Goal: Task Accomplishment & Management: Use online tool/utility

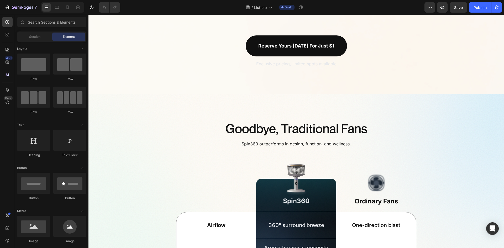
scroll to position [998, 0]
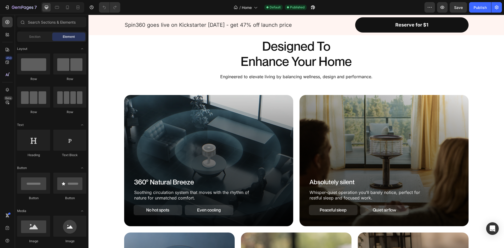
scroll to position [315, 0]
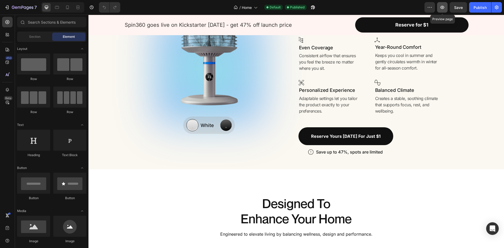
click at [445, 10] on button "button" at bounding box center [442, 7] width 11 height 11
click at [102, 92] on div "Image Row Whisper-Quiet Text Block Row Row Image Row Built-in Aromatherapy Text…" at bounding box center [296, 69] width 405 height 174
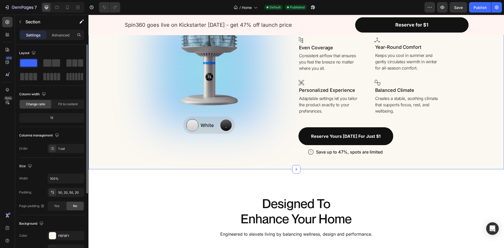
scroll to position [102, 0]
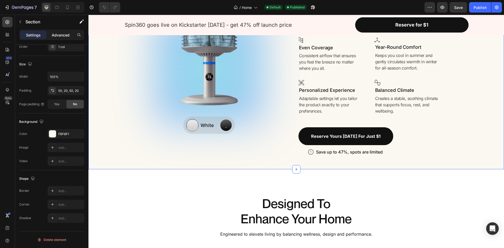
click at [58, 35] on p "Advanced" at bounding box center [61, 35] width 18 height 6
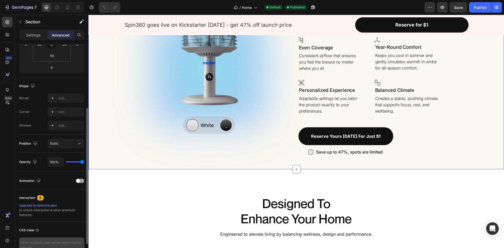
scroll to position [132, 0]
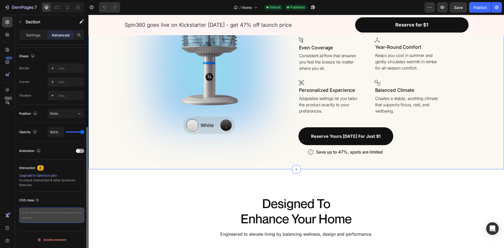
click at [46, 216] on textarea at bounding box center [51, 215] width 65 height 15
type textarea "overflow-hidden"
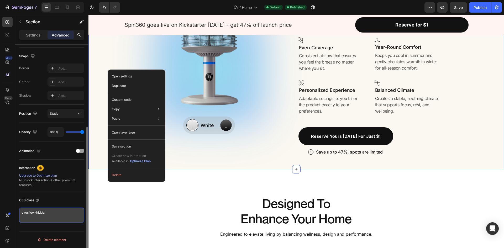
click at [53, 213] on textarea "overflow-hidden" at bounding box center [51, 215] width 65 height 15
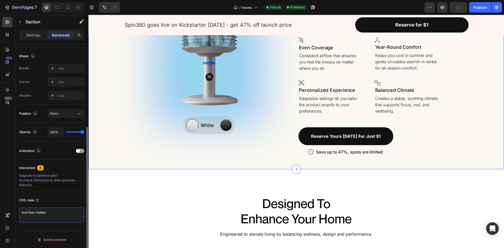
click at [53, 213] on textarea "overflow-hidden" at bounding box center [51, 215] width 65 height 15
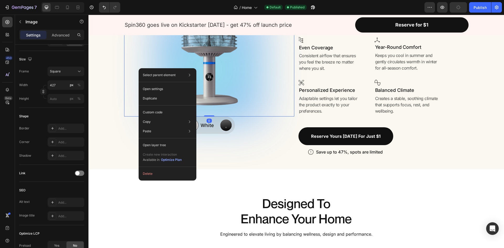
scroll to position [0, 0]
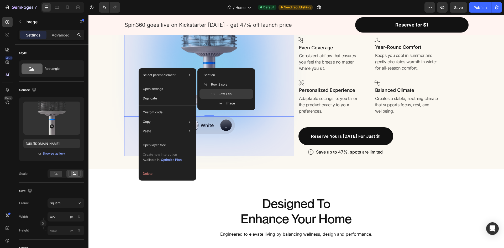
click at [220, 91] on div "Row 1 col" at bounding box center [227, 93] width 54 height 9
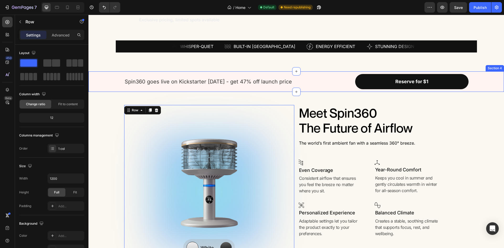
scroll to position [210, 0]
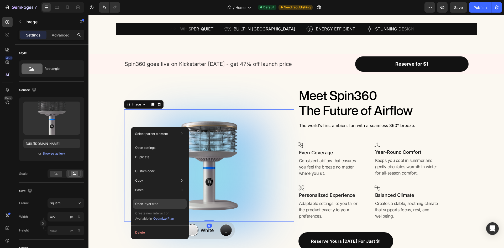
click at [164, 203] on div "Open layer tree" at bounding box center [160, 203] width 54 height 9
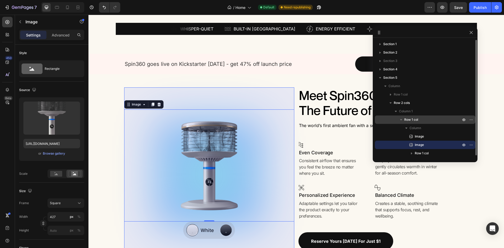
click at [417, 119] on span "Row 1 col" at bounding box center [411, 119] width 14 height 5
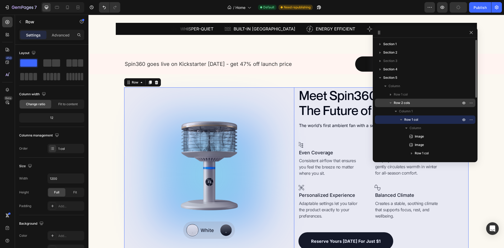
click at [414, 103] on p "Row 2 cols" at bounding box center [428, 102] width 68 height 5
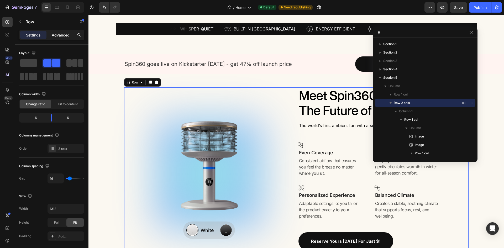
click at [54, 34] on p "Advanced" at bounding box center [61, 35] width 18 height 6
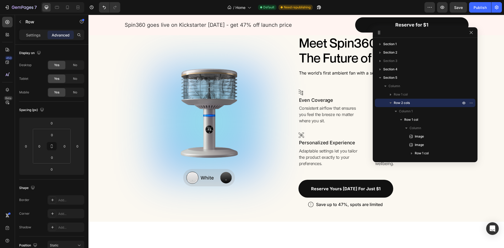
scroll to position [132, 0]
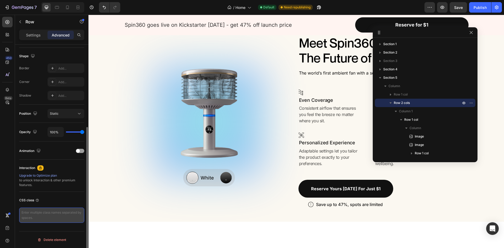
click at [45, 218] on textarea at bounding box center [51, 215] width 65 height 15
paste textarea "overflow-hidden"
type textarea "overflow-hidden"
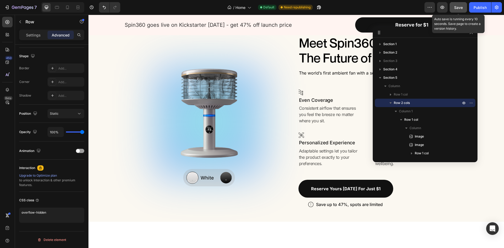
click at [456, 5] on div "Save" at bounding box center [458, 8] width 9 height 6
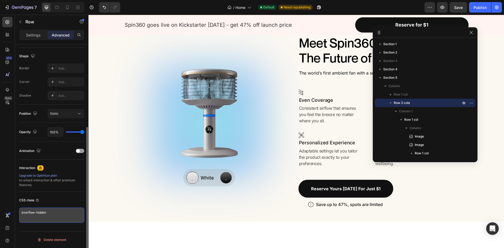
click at [57, 213] on textarea "overflow-hidden" at bounding box center [51, 215] width 65 height 15
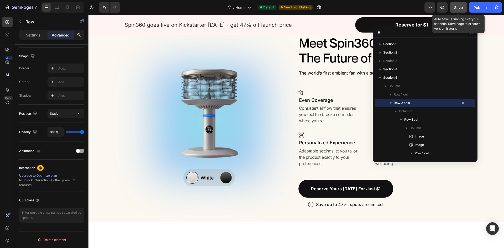
click at [459, 4] on button "Save" at bounding box center [458, 7] width 17 height 11
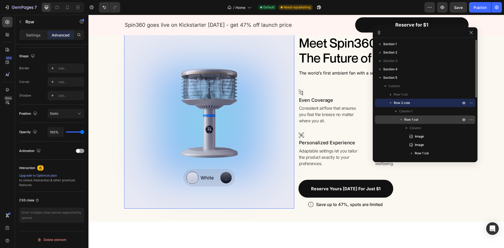
click at [430, 121] on p "Row 1 col" at bounding box center [432, 119] width 57 height 5
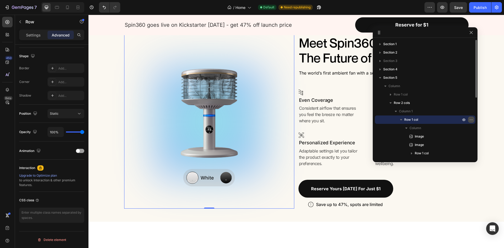
click at [471, 119] on icon "button" at bounding box center [471, 120] width 4 height 4
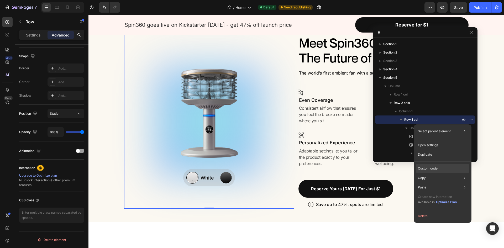
click at [432, 169] on p "Custom code" at bounding box center [428, 168] width 20 height 5
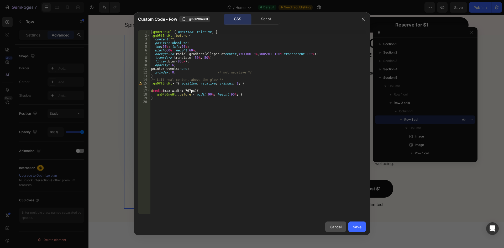
click at [338, 230] on button "Cancel" at bounding box center [335, 227] width 21 height 11
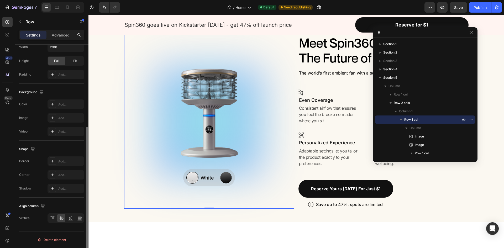
scroll to position [132, 0]
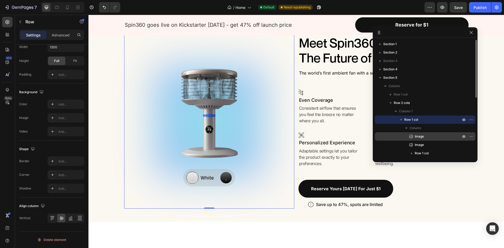
click at [428, 139] on p "Image" at bounding box center [431, 136] width 47 height 5
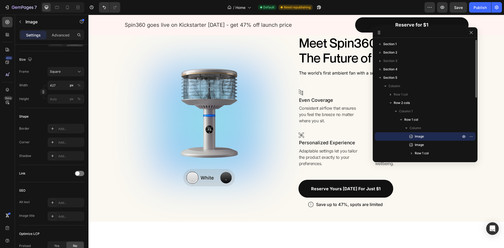
scroll to position [0, 0]
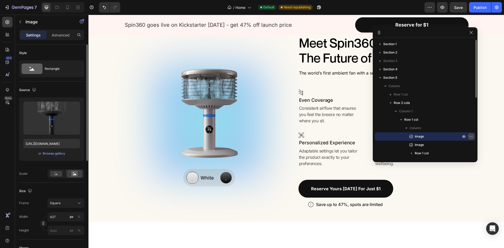
click at [470, 138] on icon "button" at bounding box center [471, 136] width 4 height 4
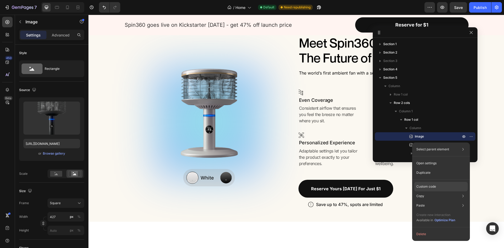
click at [438, 183] on div "Custom code" at bounding box center [441, 186] width 54 height 9
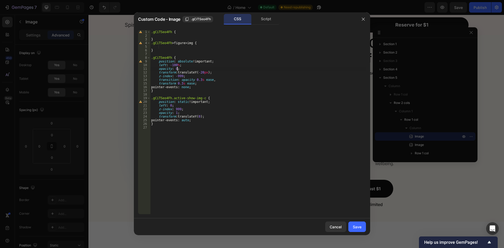
click at [176, 68] on div ".gCiTSeo4Fh { } .gCiTSeo4Fh > figure > img { } .gCiTSeo4Fh { position : absolut…" at bounding box center [258, 125] width 216 height 191
click at [176, 69] on div ".gCiTSeo4Fh { } .gCiTSeo4Fh > figure > img { } .gCiTSeo4Fh { position : absolut…" at bounding box center [258, 125] width 216 height 191
click at [218, 70] on div ".gCiTSeo4Fh { } .gCiTSeo4Fh > figure > img { } .gCiTSeo4Fh { position : absolut…" at bounding box center [258, 125] width 216 height 191
type textarea "opacity: 0 !important;"
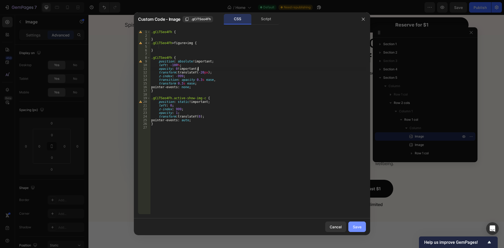
click at [363, 226] on button "Save" at bounding box center [357, 227] width 18 height 11
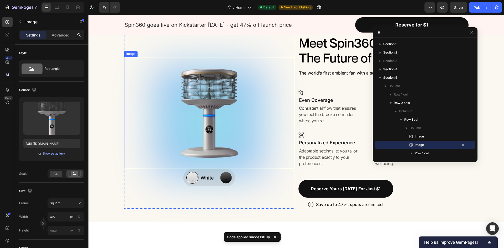
click at [231, 109] on img at bounding box center [209, 113] width 112 height 112
click at [470, 144] on icon "button" at bounding box center [471, 145] width 4 height 4
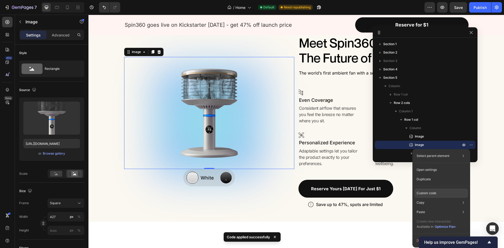
click at [437, 192] on div "Custom code" at bounding box center [441, 192] width 54 height 9
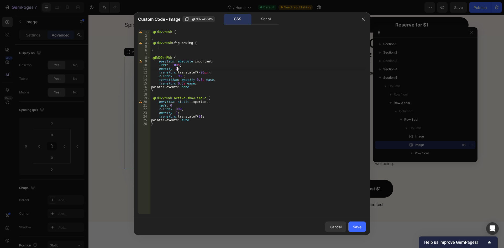
click at [176, 70] on div ".gEd07wrRWh { } .gEd07wrRWh > figure > img { } .gEd07wrRWh { position : absolut…" at bounding box center [258, 125] width 216 height 191
click at [176, 69] on div ".gEd07wrRWh { } .gEd07wrRWh > figure > img { } .gEd07wrRWh { position : absolut…" at bounding box center [258, 125] width 216 height 191
click at [213, 70] on div ".gEd07wrRWh { } .gEd07wrRWh > figure > img { } .gEd07wrRWh { position : absolut…" at bounding box center [258, 125] width 216 height 191
type textarea "opacity: 0 !important;"
click at [361, 228] on div "Save" at bounding box center [357, 227] width 9 height 6
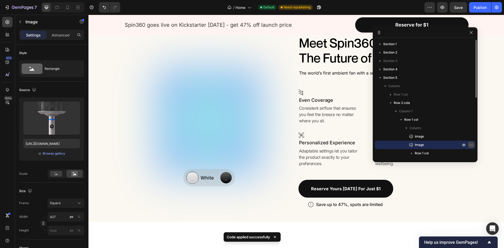
click at [470, 145] on icon "button" at bounding box center [470, 145] width 1 height 1
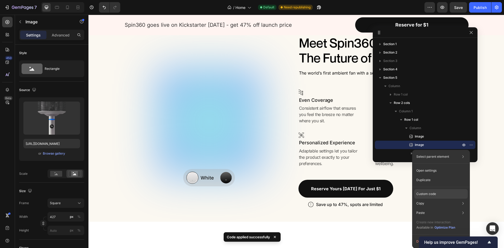
click at [434, 195] on p "Custom code" at bounding box center [426, 194] width 20 height 5
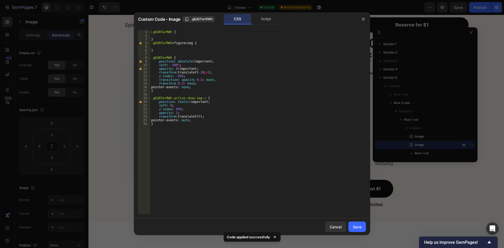
type textarea "opacity: 0 !important;"
drag, startPoint x: 177, startPoint y: 68, endPoint x: 195, endPoint y: 68, distance: 17.3
click at [195, 68] on div ".gEd07wrRWh { } .gEd07wrRWh > figure > img { } .gEd07wrRWh { position : absolut…" at bounding box center [258, 125] width 216 height 191
click at [217, 70] on div ".gEd07wrRWh { } .gEd07wrRWh > figure > img { } .gEd07wrRWh { position : absolut…" at bounding box center [258, 125] width 216 height 191
click at [358, 227] on div "Save" at bounding box center [357, 227] width 9 height 6
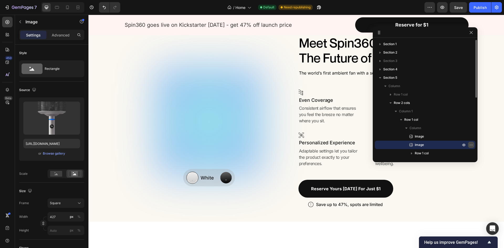
click at [469, 144] on button "button" at bounding box center [471, 145] width 6 height 6
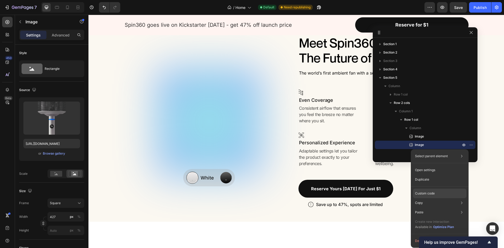
click at [424, 196] on div "Custom code" at bounding box center [440, 193] width 54 height 9
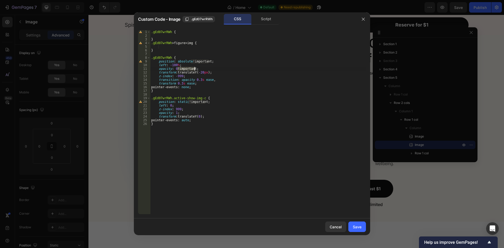
drag, startPoint x: 177, startPoint y: 70, endPoint x: 194, endPoint y: 69, distance: 16.6
click at [194, 69] on div ".gEd07wrRWh { } .gEd07wrRWh > figure > img { } .gEd07wrRWh { position : absolut…" at bounding box center [258, 125] width 216 height 191
click at [176, 114] on div ".gEd07wrRWh { } .gEd07wrRWh > figure > img { } .gEd07wrRWh { position : absolut…" at bounding box center [258, 125] width 216 height 191
paste textarea "!important"
drag, startPoint x: 176, startPoint y: 113, endPoint x: 195, endPoint y: 113, distance: 18.7
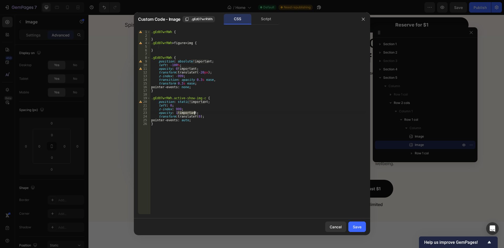
click at [195, 113] on div ".gEd07wrRWh { } .gEd07wrRWh > figure > img { } .gEd07wrRWh { position : absolut…" at bounding box center [258, 125] width 216 height 191
type textarea "opacity: 1 !important;"
click at [354, 224] on div "Save" at bounding box center [357, 227] width 9 height 6
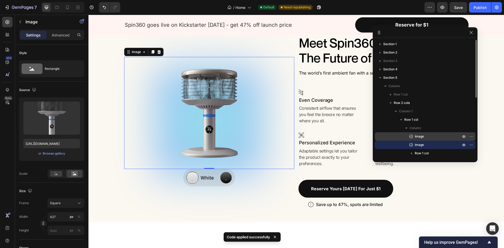
click at [426, 138] on p "Image" at bounding box center [431, 136] width 47 height 5
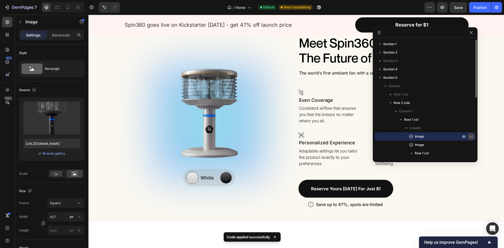
click at [470, 135] on icon "button" at bounding box center [471, 136] width 4 height 4
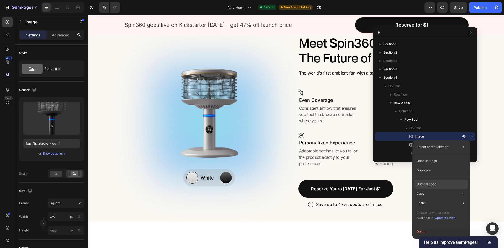
click at [438, 183] on div "Custom code" at bounding box center [441, 184] width 54 height 9
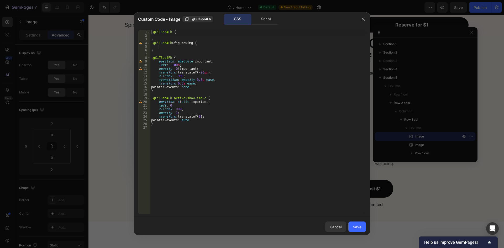
click at [176, 112] on div ".gCiTSeo4Fh { } .gCiTSeo4Fh > figure > img { } .gCiTSeo4Fh { position : absolut…" at bounding box center [258, 125] width 216 height 191
paste textarea "!important"
type textarea "opacity: 1 !important;"
click at [357, 224] on div "Save" at bounding box center [357, 227] width 9 height 6
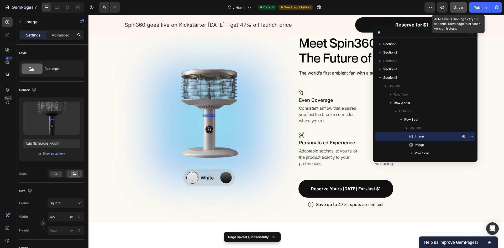
click at [463, 9] on span "Save" at bounding box center [458, 7] width 9 height 4
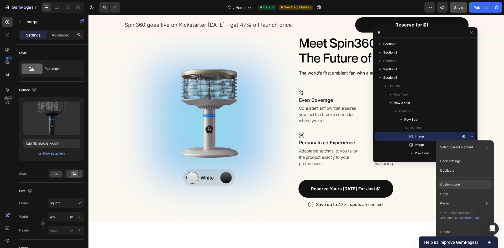
click at [453, 180] on div "Custom code" at bounding box center [465, 184] width 54 height 9
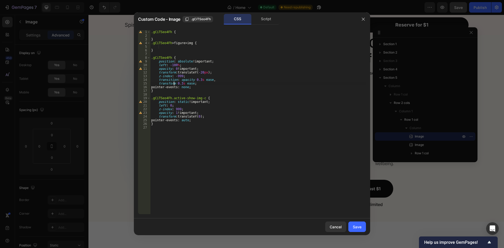
click at [174, 85] on div ".gCiTSeo4Fh { } .gCiTSeo4Fh > figure > img { } .gCiTSeo4Fh { position : absolut…" at bounding box center [258, 125] width 216 height 191
click at [197, 79] on div ".gCiTSeo4Fh { } .gCiTSeo4Fh > figure > img { } .gCiTSeo4Fh { position : absolut…" at bounding box center [258, 125] width 216 height 191
click at [198, 81] on div ".gCiTSeo4Fh { } .gCiTSeo4Fh > figure > img { } .gCiTSeo4Fh { position : absolut…" at bounding box center [258, 125] width 216 height 191
type textarea "transition: opacity 0.5s ease,"
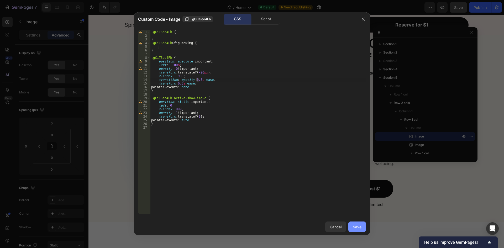
click at [355, 226] on div "Save" at bounding box center [357, 227] width 9 height 6
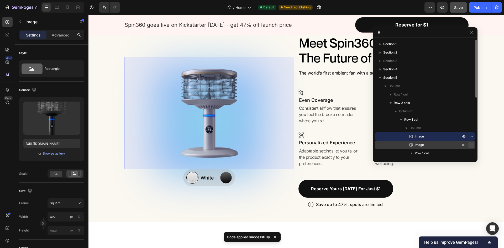
click at [470, 145] on icon "button" at bounding box center [471, 145] width 4 height 4
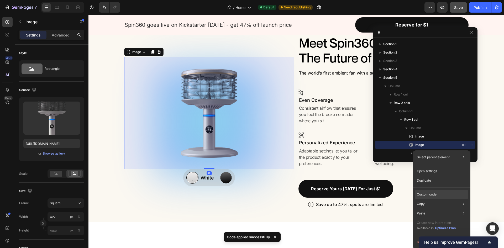
click at [433, 195] on p "Custom code" at bounding box center [427, 194] width 20 height 5
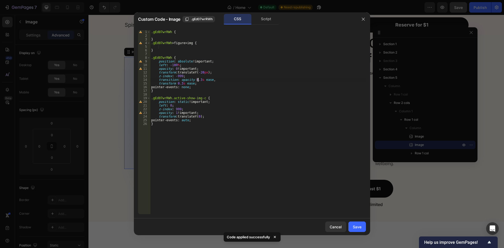
click at [198, 80] on div ".gEd07wrRWh { } .gEd07wrRWh > figure > img { } .gEd07wrRWh { position : absolut…" at bounding box center [258, 125] width 216 height 191
click at [214, 81] on div ".gEd07wrRWh { } .gEd07wrRWh > figure > img { } .gEd07wrRWh { position : absolut…" at bounding box center [258, 125] width 216 height 191
type textarea "transition: opacity 0.5s ease,"
click at [356, 225] on div "Save" at bounding box center [357, 227] width 9 height 6
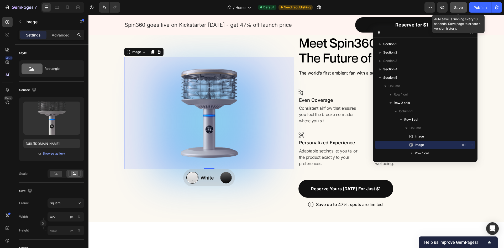
click at [459, 6] on span "Save" at bounding box center [458, 7] width 9 height 4
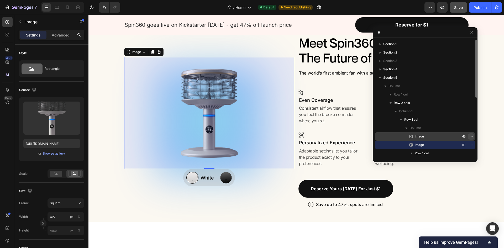
click at [472, 136] on icon "button" at bounding box center [471, 136] width 4 height 4
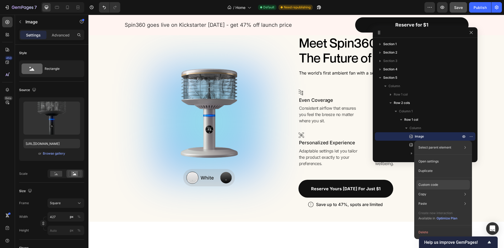
click at [442, 185] on div "Custom code" at bounding box center [443, 184] width 54 height 9
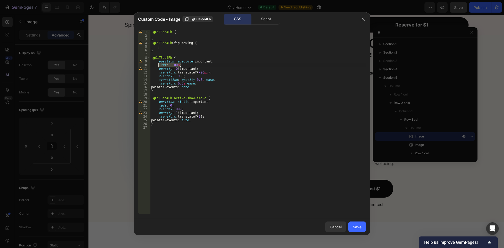
drag, startPoint x: 181, startPoint y: 64, endPoint x: 159, endPoint y: 65, distance: 22.9
click at [159, 65] on div ".gCiTSeo4Fh { } .gCiTSeo4Fh > figure > img { } .gCiTSeo4Fh { position : absolut…" at bounding box center [258, 125] width 216 height 191
type textarea "/*left: -100%; */"
click at [359, 224] on div "Save" at bounding box center [357, 227] width 9 height 6
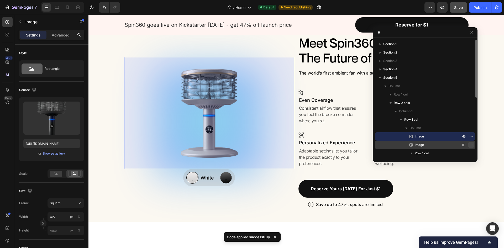
click at [471, 144] on icon "button" at bounding box center [471, 145] width 4 height 4
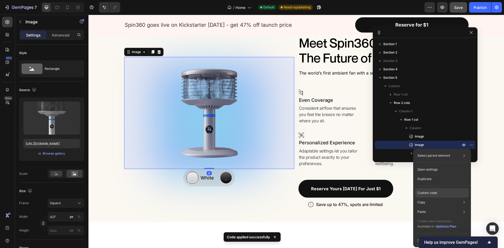
click at [435, 191] on p "Custom code" at bounding box center [427, 193] width 20 height 5
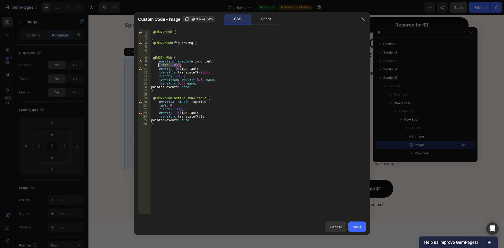
drag, startPoint x: 188, startPoint y: 65, endPoint x: 158, endPoint y: 64, distance: 29.9
click at [158, 64] on div ".gEd07wrRWh { } .gEd07wrRWh > figure > img { } .gEd07wrRWh { position : absolut…" at bounding box center [258, 125] width 216 height 191
type textarea "/*left: -100%; */"
click at [358, 225] on div "Save" at bounding box center [357, 227] width 9 height 6
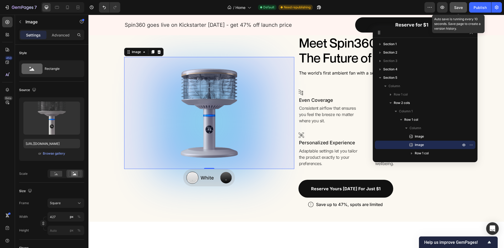
click at [460, 6] on span "Save" at bounding box center [458, 7] width 9 height 4
click at [472, 144] on icon "button" at bounding box center [471, 145] width 4 height 4
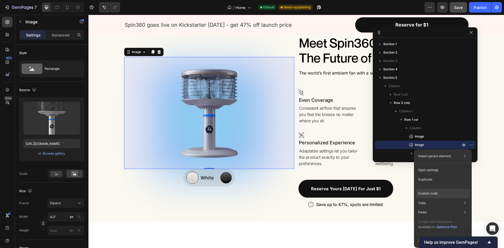
click at [443, 194] on div "Custom code" at bounding box center [443, 193] width 54 height 9
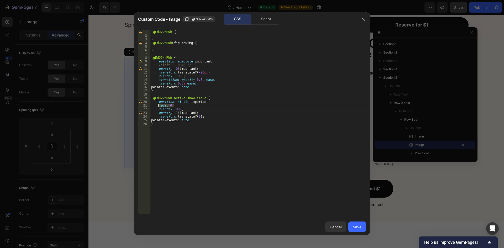
drag, startPoint x: 176, startPoint y: 104, endPoint x: 159, endPoint y: 105, distance: 17.1
click at [159, 105] on div ".gEd07wrRWh { } .gEd07wrRWh > figure > img { } .gEd07wrRWh { position : absolut…" at bounding box center [258, 125] width 216 height 191
type textarea "/*left: 0; */"
click at [358, 227] on div "Save" at bounding box center [357, 227] width 9 height 6
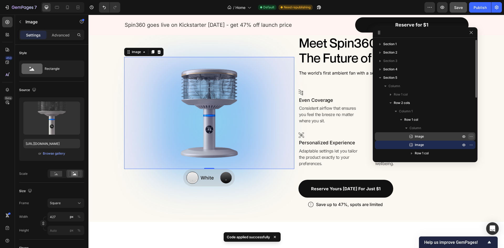
click at [472, 137] on icon "button" at bounding box center [471, 136] width 4 height 4
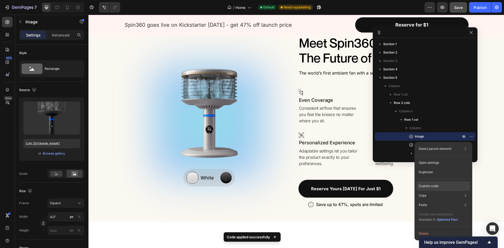
click at [440, 188] on div "Custom code" at bounding box center [444, 185] width 54 height 9
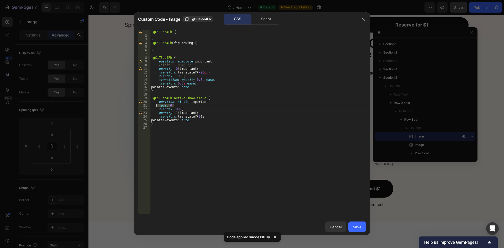
drag, startPoint x: 175, startPoint y: 106, endPoint x: 157, endPoint y: 105, distance: 18.7
click at [157, 105] on div ".gCiTSeo4Fh { } .gCiTSeo4Fh > figure > img { } .gCiTSeo4Fh { position : absolut…" at bounding box center [258, 125] width 216 height 191
type textarea "/*left: 0; */"
click at [361, 228] on div "Save" at bounding box center [357, 227] width 9 height 6
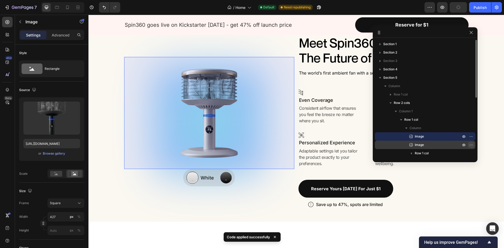
click at [470, 145] on icon "button" at bounding box center [471, 145] width 4 height 4
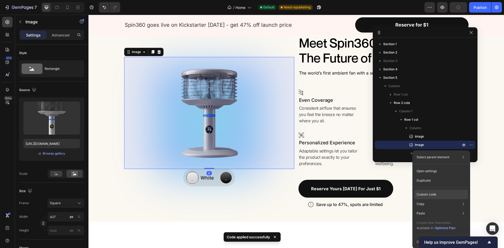
click at [431, 196] on p "Custom code" at bounding box center [427, 194] width 20 height 5
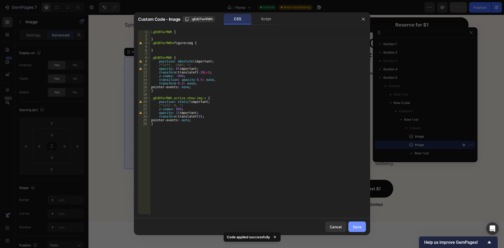
click at [354, 225] on div "Save" at bounding box center [357, 227] width 9 height 6
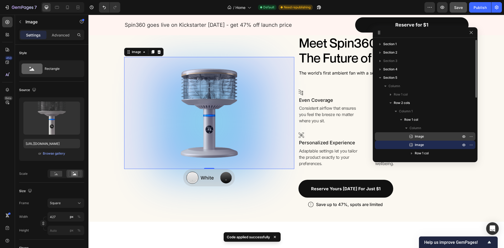
click at [433, 136] on p "Image" at bounding box center [431, 136] width 47 height 5
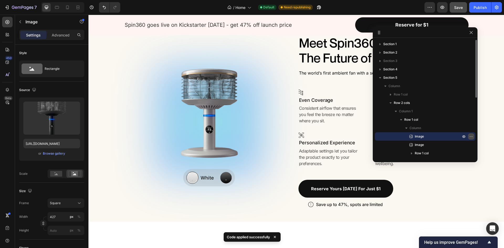
click at [470, 137] on icon "button" at bounding box center [471, 136] width 4 height 4
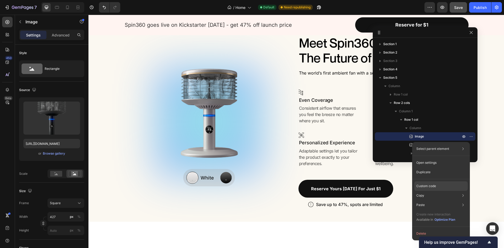
click at [435, 187] on p "Custom code" at bounding box center [426, 186] width 20 height 5
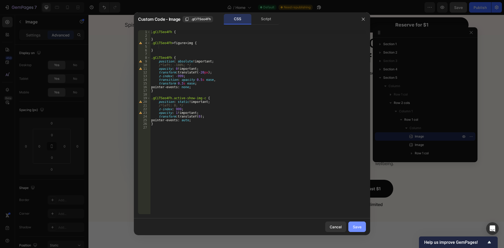
drag, startPoint x: 355, startPoint y: 227, endPoint x: 265, endPoint y: 210, distance: 90.8
click at [355, 227] on div "Save" at bounding box center [357, 227] width 9 height 6
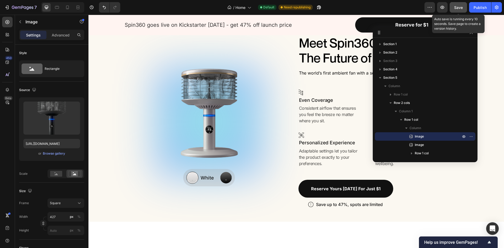
drag, startPoint x: 455, startPoint y: 5, endPoint x: 456, endPoint y: 13, distance: 7.9
click at [456, 5] on span "Save" at bounding box center [458, 7] width 9 height 4
click at [472, 136] on icon "button" at bounding box center [471, 136] width 4 height 4
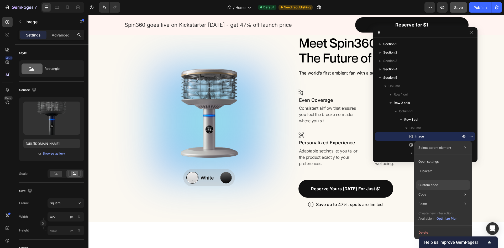
click at [437, 186] on p "Custom code" at bounding box center [428, 185] width 20 height 5
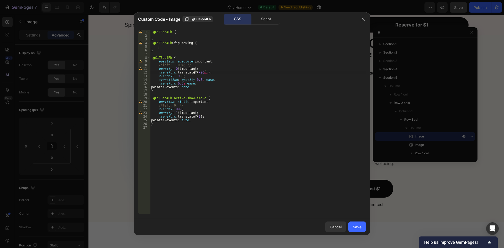
click at [195, 73] on div ".gCiTSeo4Fh { } .gCiTSeo4Fh > figure > img { } .gCiTSeo4Fh { position : absolut…" at bounding box center [258, 125] width 216 height 191
click at [194, 117] on div ".gCiTSeo4Fh { } .gCiTSeo4Fh > figure > img { } .gCiTSeo4Fh { position : absolut…" at bounding box center [258, 125] width 216 height 191
type textarea "transform: translateX(0);"
click at [358, 227] on div "Save" at bounding box center [357, 227] width 9 height 6
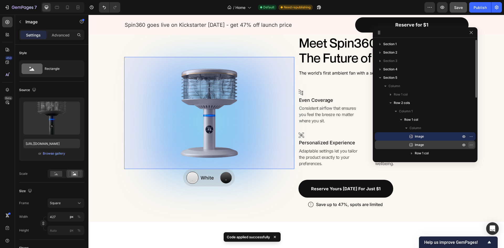
click at [472, 145] on icon "button" at bounding box center [471, 145] width 4 height 4
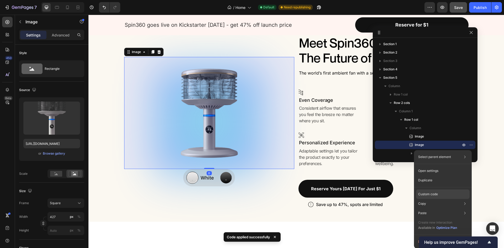
click at [432, 196] on p "Custom code" at bounding box center [428, 194] width 20 height 5
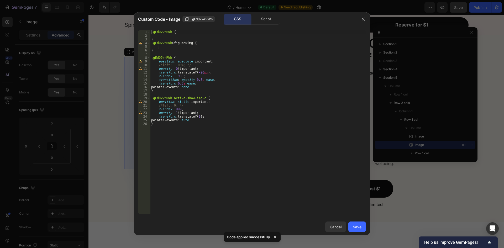
click at [195, 72] on div ".gEd07wrRWh { } .gEd07wrRWh > figure > img { } .gEd07wrRWh { position : absolut…" at bounding box center [258, 125] width 216 height 191
click at [195, 117] on div ".gEd07wrRWh { } .gEd07wrRWh > figure > img { } .gEd07wrRWh { position : absolut…" at bounding box center [258, 125] width 216 height 191
type textarea "transform: translateX(0);"
drag, startPoint x: 360, startPoint y: 229, endPoint x: 277, endPoint y: 213, distance: 85.0
click at [360, 229] on div "Save" at bounding box center [357, 227] width 9 height 6
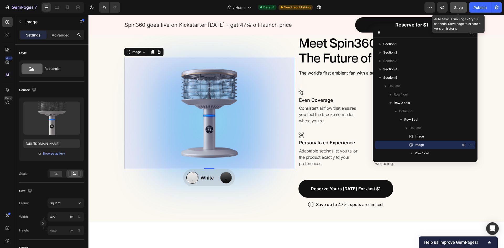
click at [464, 10] on button "Save" at bounding box center [458, 7] width 17 height 11
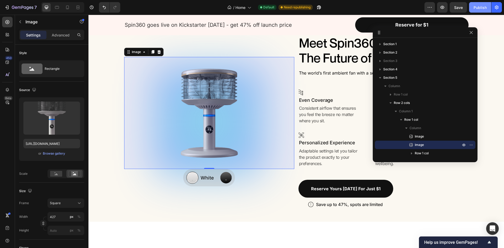
click at [484, 6] on div "Publish" at bounding box center [480, 8] width 13 height 6
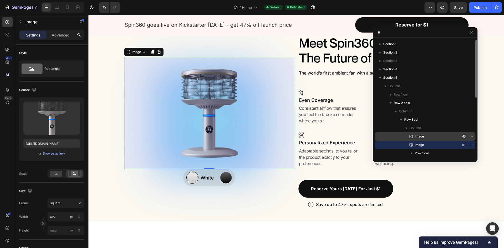
click at [428, 136] on p "Image" at bounding box center [431, 136] width 47 height 5
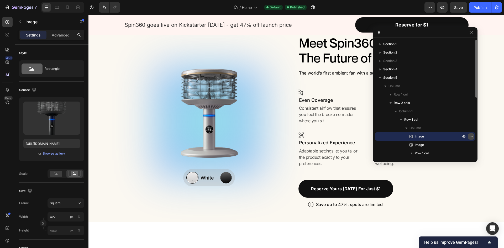
click at [471, 137] on icon "button" at bounding box center [471, 136] width 1 height 1
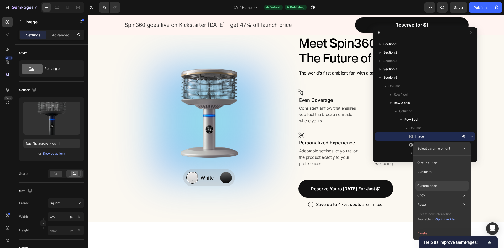
click at [433, 185] on p "Custom code" at bounding box center [427, 185] width 20 height 5
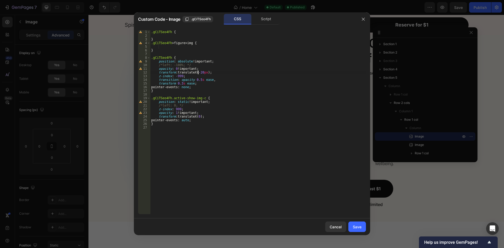
click at [198, 72] on div ".gCiTSeo4Fh { } .gCiTSeo4Fh > figure > img { } .gCiTSeo4Fh { position : absolut…" at bounding box center [258, 125] width 216 height 191
type textarea "transform: translateX(20px);"
click at [358, 225] on div "Save" at bounding box center [357, 227] width 9 height 6
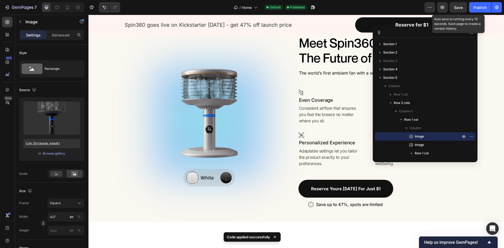
click at [459, 5] on div "Save" at bounding box center [458, 8] width 9 height 6
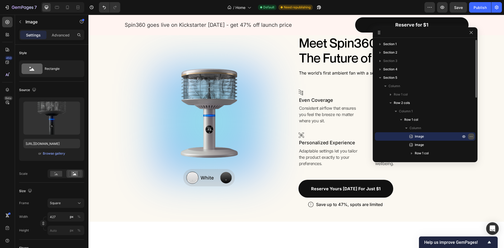
click at [471, 135] on icon "button" at bounding box center [471, 136] width 4 height 4
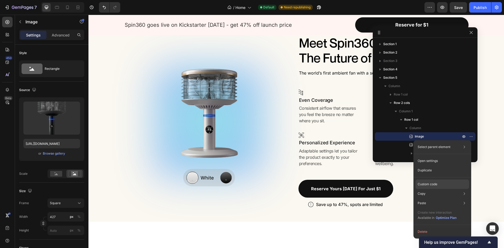
click at [438, 185] on div "Custom code" at bounding box center [443, 184] width 54 height 9
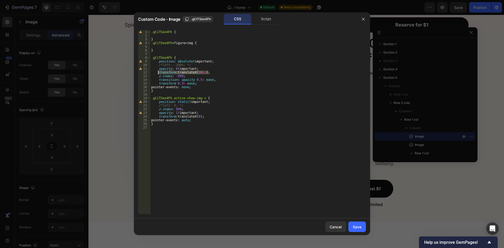
drag, startPoint x: 209, startPoint y: 73, endPoint x: 158, endPoint y: 73, distance: 51.2
click at [158, 73] on div ".gCiTSeo4Fh { } .gCiTSeo4Fh > figure > img { } .gCiTSeo4Fh { position : absolut…" at bounding box center [258, 125] width 216 height 191
click at [214, 78] on div ".gCiTSeo4Fh { } .gCiTSeo4Fh > figure > img { } .gCiTSeo4Fh { position : absolut…" at bounding box center [258, 125] width 216 height 191
drag, startPoint x: 208, startPoint y: 72, endPoint x: 158, endPoint y: 72, distance: 50.1
click at [158, 72] on div ".gCiTSeo4Fh { } .gCiTSeo4Fh > figure > img { } .gCiTSeo4Fh { position : absolut…" at bounding box center [258, 125] width 216 height 191
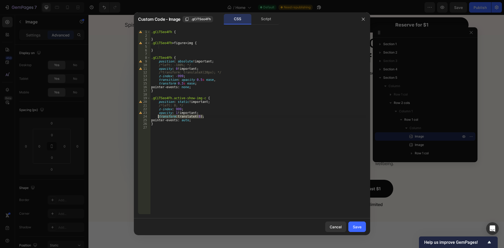
drag, startPoint x: 204, startPoint y: 117, endPoint x: 158, endPoint y: 117, distance: 46.2
click at [158, 117] on div ".gCiTSeo4Fh { } .gCiTSeo4Fh > figure > img { } .gCiTSeo4Fh { position : absolut…" at bounding box center [258, 125] width 216 height 191
type textarea "/*transform: translateX(0); */"
click at [357, 227] on div "Save" at bounding box center [357, 227] width 9 height 6
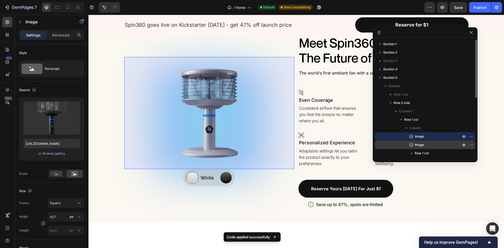
click at [425, 143] on p "Image" at bounding box center [431, 144] width 47 height 5
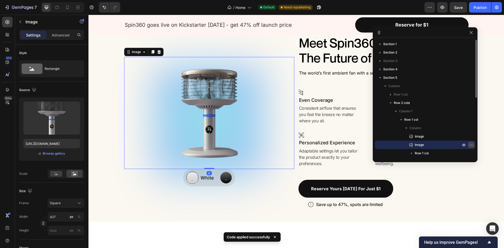
click at [470, 146] on icon "button" at bounding box center [471, 145] width 4 height 4
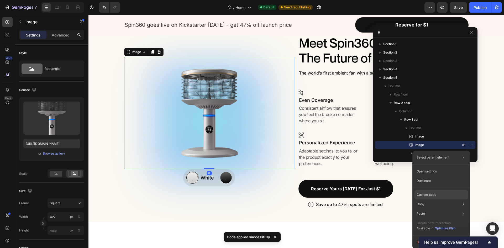
click at [439, 193] on div "Custom code" at bounding box center [441, 194] width 54 height 9
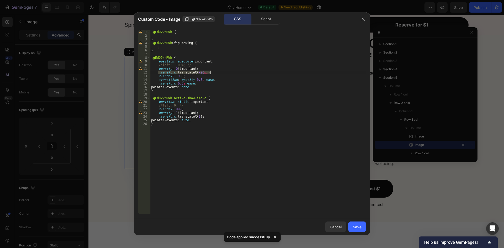
drag, startPoint x: 158, startPoint y: 72, endPoint x: 222, endPoint y: 71, distance: 64.3
click at [222, 71] on div ".gEd07wrRWh { } .gEd07wrRWh > figure > img { } .gEd07wrRWh { position : absolut…" at bounding box center [258, 125] width 216 height 191
drag, startPoint x: 158, startPoint y: 116, endPoint x: 202, endPoint y: 117, distance: 44.1
click at [202, 117] on div ".gEd07wrRWh { } .gEd07wrRWh > figure > img { } .gEd07wrRWh { position : absolut…" at bounding box center [258, 125] width 216 height 191
type textarea "/*transform: translateX(0); */"
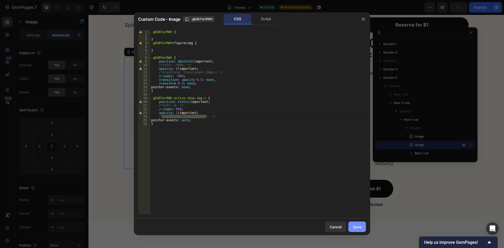
click at [356, 223] on button "Save" at bounding box center [357, 227] width 18 height 11
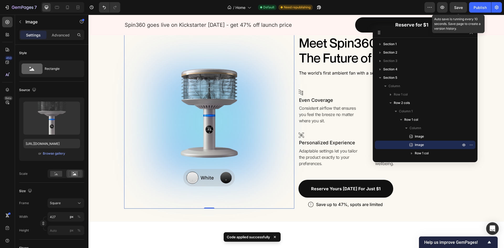
click at [459, 7] on span "Save" at bounding box center [458, 7] width 9 height 4
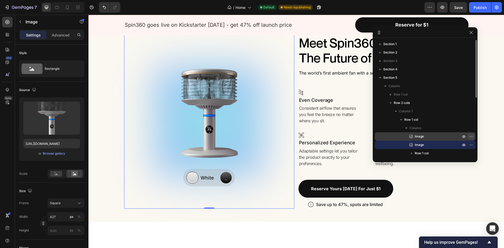
click at [471, 135] on icon "button" at bounding box center [471, 136] width 4 height 4
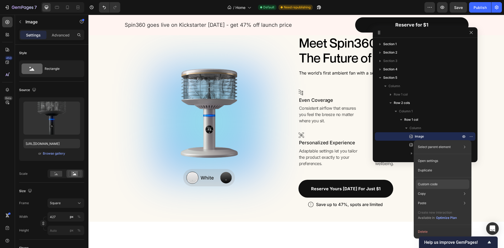
click at [441, 184] on div "Custom code" at bounding box center [443, 184] width 54 height 9
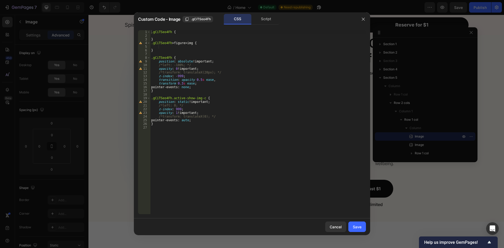
click at [181, 102] on div ".gCiTSeo4Fh { } .gCiTSeo4Fh > figure > img { } .gCiTSeo4Fh { position : absolut…" at bounding box center [258, 125] width 216 height 191
click at [194, 65] on div ".gCiTSeo4Fh { } .gCiTSeo4Fh > figure > img { } .gCiTSeo4Fh { position : absolut…" at bounding box center [258, 125] width 216 height 191
type textarea "/*left: -100%; */"
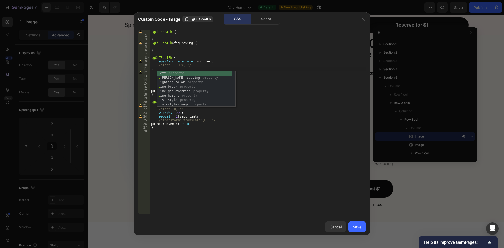
scroll to position [0, 1]
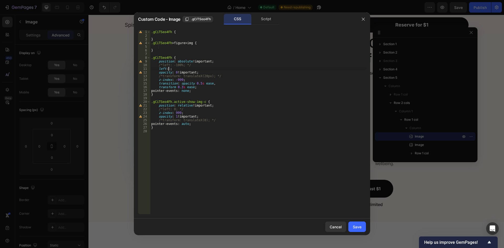
type textarea "left: 0;"
type textarea "right: 0;"
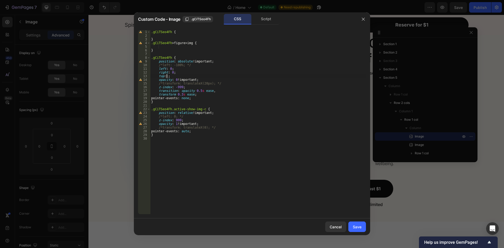
type textarea "top: 0;"
type textarea "b"
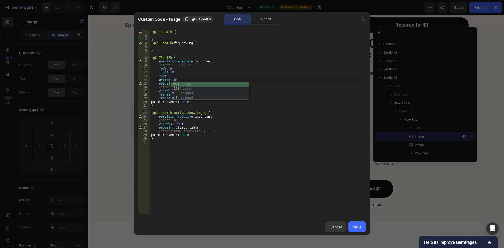
scroll to position [0, 2]
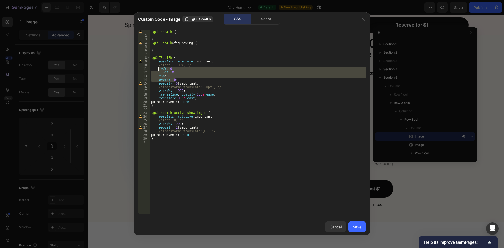
drag, startPoint x: 180, startPoint y: 80, endPoint x: 158, endPoint y: 69, distance: 24.7
click at [158, 69] on div ".gCiTSeo4Fh { } .gCiTSeo4Fh > figure > img { } .gCiTSeo4Fh { position : absolut…" at bounding box center [258, 125] width 216 height 191
type textarea "left: 0; right: 0;"
click at [357, 227] on div "Save" at bounding box center [357, 227] width 9 height 6
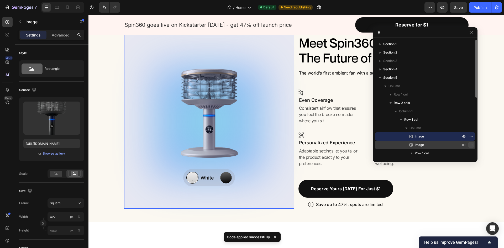
click at [472, 143] on icon "button" at bounding box center [471, 145] width 4 height 4
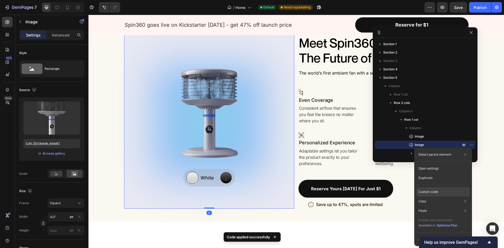
click at [433, 194] on div "Custom code" at bounding box center [443, 191] width 54 height 9
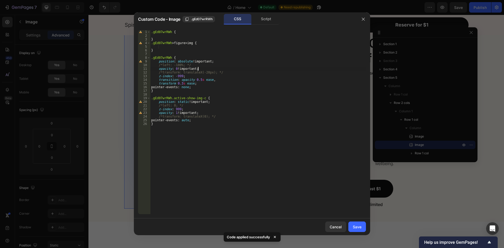
click at [202, 68] on div ".gEd07wrRWh { } .gEd07wrRWh > figure > img { } .gEd07wrRWh { position : absolut…" at bounding box center [258, 125] width 216 height 191
click at [201, 65] on div ".gEd07wrRWh { } .gEd07wrRWh > figure > img { } .gEd07wrRWh { position : absolut…" at bounding box center [258, 125] width 216 height 191
type textarea "/*left: -100%; */"
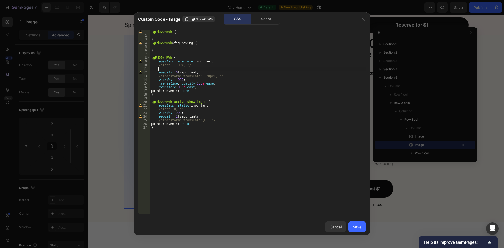
paste textarea "bottom: 0;"
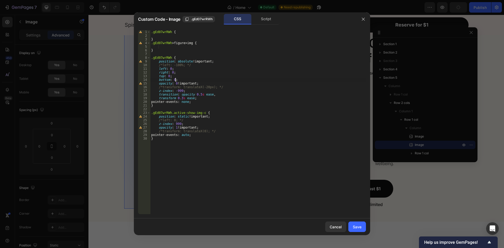
click at [181, 117] on div ".gEd07wrRWh { } .gEd07wrRWh > figure > img { } .gEd07wrRWh { position : absolut…" at bounding box center [258, 125] width 216 height 191
click at [288, 121] on div ".gEd07wrRWh { } .gEd07wrRWh > figure > img { } .gEd07wrRWh { position : absolut…" at bounding box center [258, 125] width 216 height 191
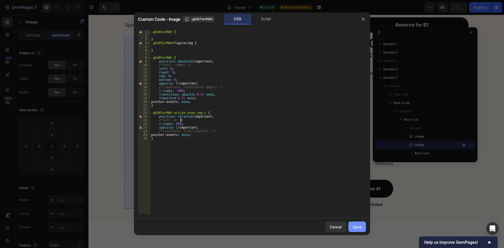
type textarea "/*left: 0; */"
click at [353, 224] on button "Save" at bounding box center [357, 227] width 18 height 11
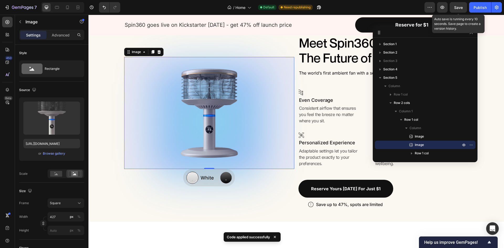
click at [461, 8] on span "Save" at bounding box center [458, 7] width 9 height 4
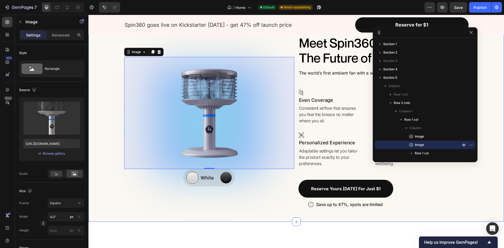
click at [491, 111] on div "Image Row Whisper-Quiet Text Block Row Row Image Row Built-in Aromatherapy Text…" at bounding box center [296, 122] width 405 height 174
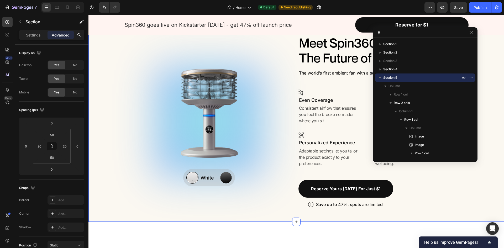
click at [490, 84] on div "Image Row Whisper-Quiet Text Block Row Row Image Row Built-in Aromatherapy Text…" at bounding box center [296, 122] width 405 height 174
click at [479, 7] on div "Publish" at bounding box center [480, 8] width 13 height 6
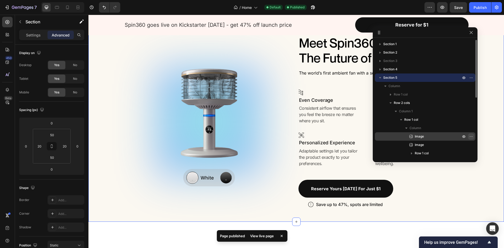
click at [471, 137] on icon "button" at bounding box center [471, 136] width 1 height 1
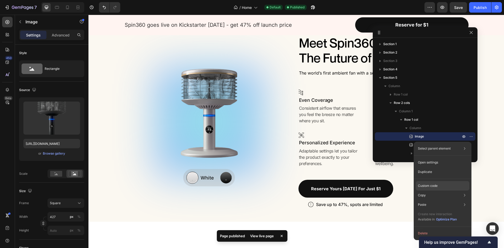
click at [429, 186] on p "Custom code" at bounding box center [428, 185] width 20 height 5
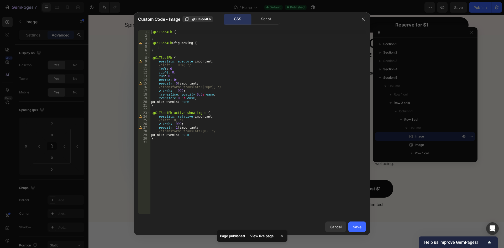
type textarea "/*transform: translateX(20px); */"
drag, startPoint x: 219, startPoint y: 87, endPoint x: 148, endPoint y: 87, distance: 71.1
click at [148, 87] on div "/*transform: translateX(20px); */ 1 2 3 4 5 6 7 8 9 10 11 12 13 14 15 16 17 18 …" at bounding box center [252, 122] width 228 height 184
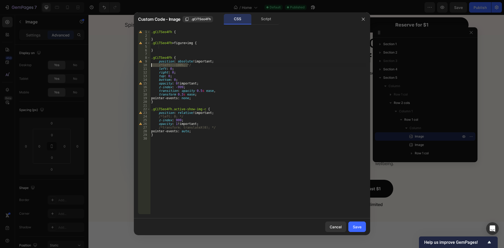
drag, startPoint x: 188, startPoint y: 65, endPoint x: 125, endPoint y: 64, distance: 62.7
click at [125, 64] on div "Custom Code - Image .gCiTSeo4Fh CSS Script opacity: 0 !important; 1 2 3 4 5 6 7…" at bounding box center [252, 124] width 504 height 248
type textarea "/*left: -100%; */"
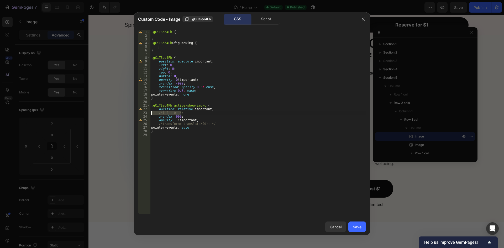
drag, startPoint x: 185, startPoint y: 112, endPoint x: 145, endPoint y: 111, distance: 39.4
click at [145, 111] on div "position: absolute !important; 1 2 3 4 5 6 7 8 9 10 11 12 13 14 15 16 17 18 19 …" at bounding box center [252, 122] width 228 height 184
type textarea "/*left: 0; */"
drag, startPoint x: 214, startPoint y: 120, endPoint x: 124, endPoint y: 120, distance: 90.3
click at [124, 120] on div "Custom Code - Image .gCiTSeo4Fh CSS Script position: relative !important; 1 2 3…" at bounding box center [252, 124] width 504 height 248
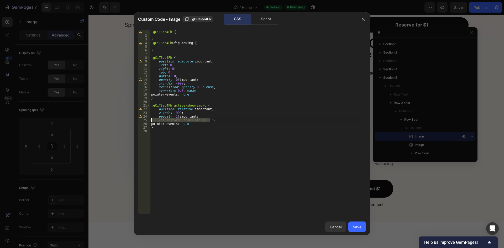
type textarea "/*transform: translateX(0); */"
type textarea "opacity: 1 !important;"
drag, startPoint x: 360, startPoint y: 227, endPoint x: 333, endPoint y: 180, distance: 54.5
click at [360, 227] on div "Save" at bounding box center [357, 227] width 9 height 6
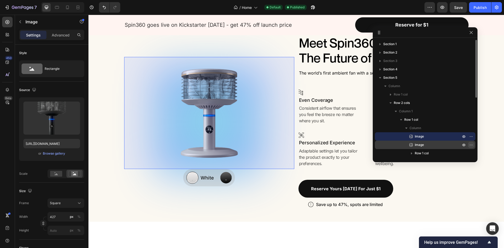
click at [472, 145] on icon "button" at bounding box center [471, 145] width 4 height 4
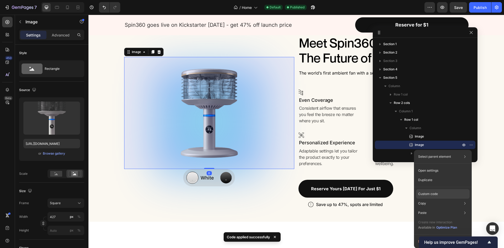
click at [435, 197] on div "Custom code" at bounding box center [443, 193] width 54 height 9
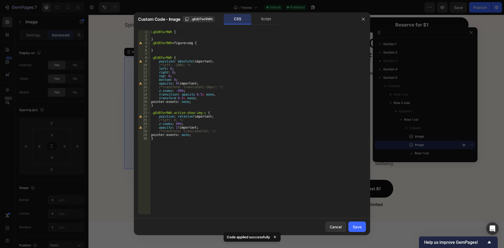
type textarea "/*transform: translateX(-20px); */"
drag, startPoint x: 222, startPoint y: 86, endPoint x: 140, endPoint y: 88, distance: 82.5
click at [140, 88] on div "/*transform: translateX(-20px); */ 1 2 3 4 5 6 7 8 9 10 11 12 13 14 15 16 17 18…" at bounding box center [252, 122] width 228 height 184
drag, startPoint x: 188, startPoint y: 65, endPoint x: 141, endPoint y: 65, distance: 47.3
click at [141, 65] on div "opacity: 0 !important; 1 2 3 4 5 6 7 8 9 10 11 12 13 14 15 16 17 18 19 20 21 22…" at bounding box center [252, 122] width 228 height 184
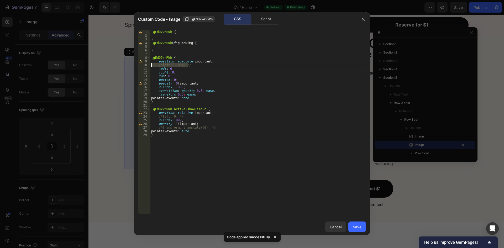
type textarea "/*left: -100%; */"
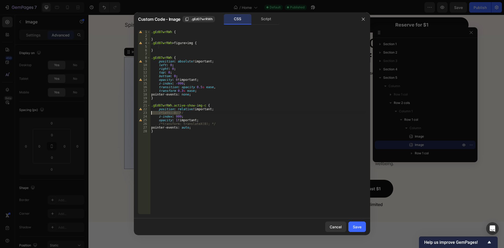
drag, startPoint x: 196, startPoint y: 114, endPoint x: 141, endPoint y: 114, distance: 54.9
click at [141, 114] on div "position: absolute !important; 1 2 3 4 5 6 7 8 9 10 11 12 13 14 15 16 17 18 19 …" at bounding box center [252, 122] width 228 height 184
type textarea "/*left: 0; */"
drag, startPoint x: 215, startPoint y: 119, endPoint x: 144, endPoint y: 119, distance: 71.7
click at [144, 119] on div "position: relative !important; 1 2 3 4 5 6 7 8 9 10 11 12 13 14 15 16 17 18 19 …" at bounding box center [252, 122] width 228 height 184
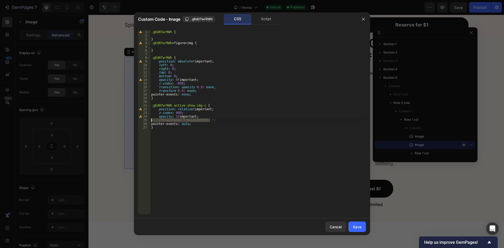
type textarea "/*transform: translateX(0); */"
type textarea "opacity: 1 !important;"
drag, startPoint x: 358, startPoint y: 225, endPoint x: 267, endPoint y: 209, distance: 92.6
click at [358, 225] on div "Save" at bounding box center [357, 227] width 9 height 6
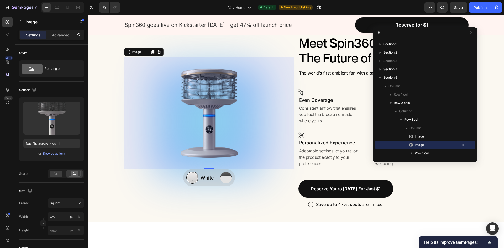
click at [222, 178] on div at bounding box center [226, 180] width 11 height 8
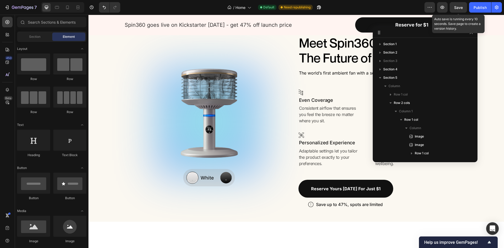
click at [457, 8] on span "Save" at bounding box center [458, 7] width 9 height 4
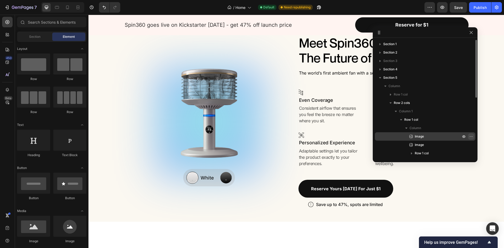
click at [473, 137] on icon "button" at bounding box center [472, 136] width 1 height 1
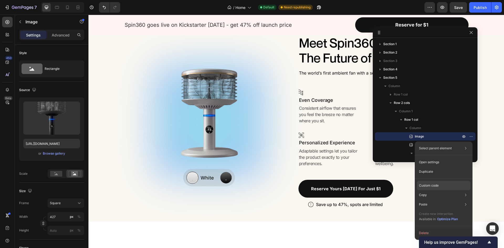
click at [434, 189] on div "Custom code" at bounding box center [444, 185] width 54 height 9
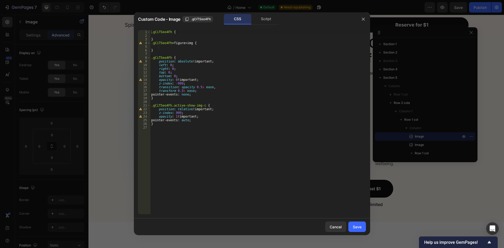
type textarea "transform 0.3s ease;"
drag, startPoint x: 194, startPoint y: 91, endPoint x: 137, endPoint y: 91, distance: 56.7
click at [137, 91] on div "transform 0.3s ease; 1 2 3 4 5 6 7 8 9 10 11 12 13 14 15 16 17 18 19 20 21 22 2…" at bounding box center [252, 122] width 236 height 192
click at [198, 88] on div ".gCiTSeo4Fh { } .gCiTSeo4Fh > figure > img { } .gCiTSeo4Fh { position : absolut…" at bounding box center [258, 125] width 216 height 191
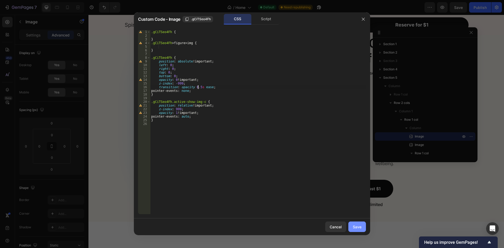
type textarea "transition: opacity 0.5s ease;"
click at [356, 226] on div "Save" at bounding box center [357, 227] width 9 height 6
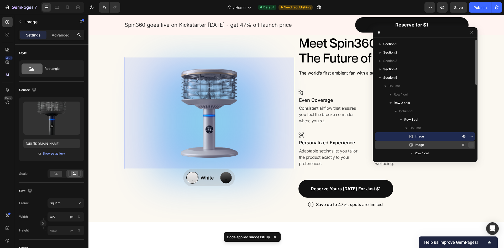
click at [470, 145] on icon "button" at bounding box center [471, 145] width 4 height 4
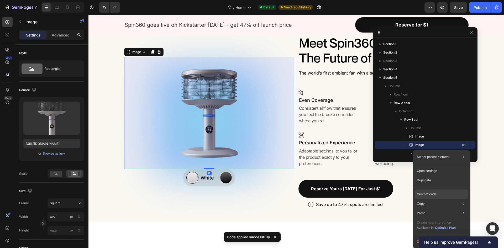
click at [433, 196] on p "Custom code" at bounding box center [427, 194] width 20 height 5
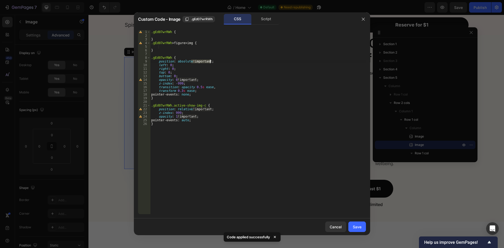
drag, startPoint x: 192, startPoint y: 62, endPoint x: 210, endPoint y: 62, distance: 18.1
click at [210, 62] on div ".gEd07wrRWh { } .gEd07wrRWh > figure > img { } .gEd07wrRWh { position : absolut…" at bounding box center [258, 125] width 216 height 191
click at [170, 64] on div ".gEd07wrRWh { } .gEd07wrRWh > figure > img { } .gEd07wrRWh { position : absolut…" at bounding box center [258, 125] width 216 height 191
paste textarea "!important;"
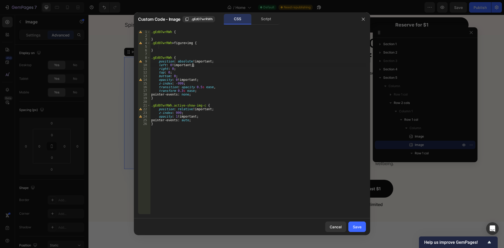
click at [200, 66] on div ".gEd07wrRWh { } .gEd07wrRWh > figure > img { } .gEd07wrRWh { position : absolut…" at bounding box center [258, 125] width 216 height 191
click at [173, 70] on div ".gEd07wrRWh { } .gEd07wrRWh > figure > img { } .gEd07wrRWh { position : absolut…" at bounding box center [258, 125] width 216 height 191
paste textarea "!important"
click at [172, 69] on div ".gEd07wrRWh { } .gEd07wrRWh > figure > img { } .gEd07wrRWh { position : absolut…" at bounding box center [258, 125] width 216 height 191
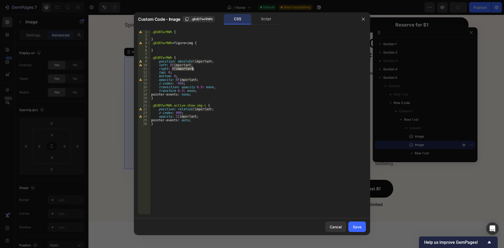
drag, startPoint x: 173, startPoint y: 68, endPoint x: 195, endPoint y: 69, distance: 21.8
click at [195, 69] on div ".gEd07wrRWh { } .gEd07wrRWh > figure > img { } .gEd07wrRWh { position : absolut…" at bounding box center [258, 125] width 216 height 191
click at [170, 73] on div ".gEd07wrRWh { } .gEd07wrRWh > figure > img { } .gEd07wrRWh { position : absolut…" at bounding box center [258, 125] width 216 height 191
paste textarea "!important"
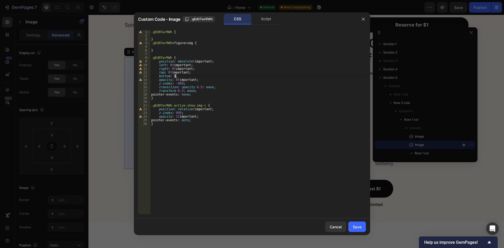
click at [175, 77] on div ".gEd07wrRWh { } .gEd07wrRWh > figure > img { } .gEd07wrRWh { position : absolut…" at bounding box center [258, 125] width 216 height 191
paste textarea "!important"
click at [209, 77] on div ".gEd07wrRWh { } .gEd07wrRWh > figure > img { } .gEd07wrRWh { position : absolut…" at bounding box center [258, 125] width 216 height 191
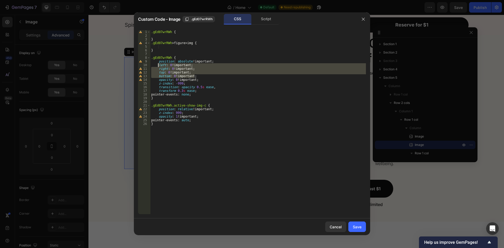
drag, startPoint x: 199, startPoint y: 77, endPoint x: 158, endPoint y: 65, distance: 42.3
click at [158, 65] on div ".gEd07wrRWh { } .gEd07wrRWh > figure > img { } .gEd07wrRWh { position : absolut…" at bounding box center [258, 125] width 216 height 191
type textarea "left: 0 !important; right: 0 !important;"
click at [354, 225] on div "Save" at bounding box center [357, 227] width 9 height 6
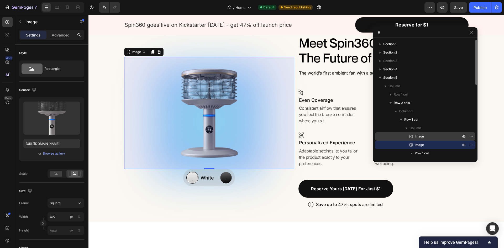
click at [431, 135] on p "Image" at bounding box center [431, 136] width 47 height 5
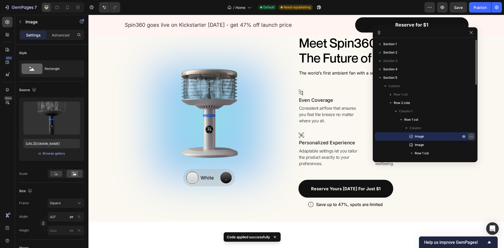
click at [471, 136] on icon "button" at bounding box center [471, 136] width 4 height 4
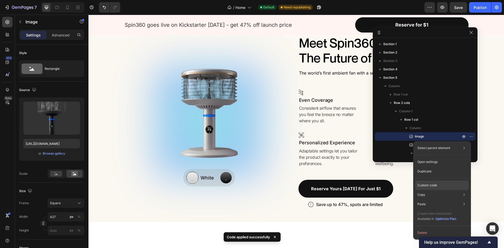
click at [442, 185] on div "Custom code" at bounding box center [442, 185] width 54 height 9
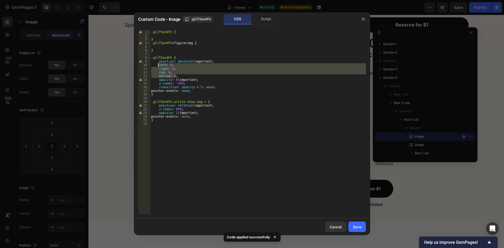
drag, startPoint x: 176, startPoint y: 76, endPoint x: 159, endPoint y: 64, distance: 20.5
click at [159, 64] on div ".gCiTSeo4Fh { } .gCiTSeo4Fh > figure > img { } .gCiTSeo4Fh { position : absolut…" at bounding box center [258, 125] width 216 height 191
paste textarea "bottom: 0 !important"
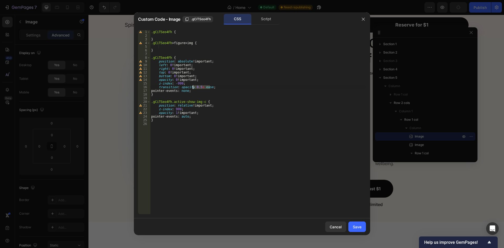
drag, startPoint x: 214, startPoint y: 87, endPoint x: 192, endPoint y: 87, distance: 21.8
click at [192, 87] on div ".gCiTSeo4Fh { } .gCiTSeo4Fh > figure > img { } .gCiTSeo4Fh { position : absolut…" at bounding box center [258, 125] width 216 height 191
type textarea "transition: opacity 0.5s ease;"
click at [211, 87] on div ".gCiTSeo4Fh { } .gCiTSeo4Fh > figure > img { } .gCiTSeo4Fh { position : absolut…" at bounding box center [258, 122] width 216 height 184
click at [359, 231] on button "Save" at bounding box center [357, 227] width 18 height 11
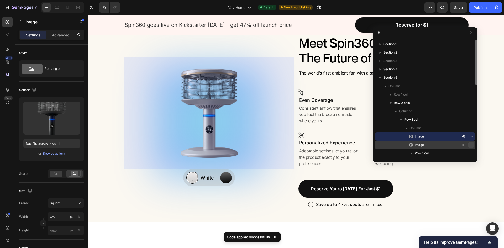
click at [470, 146] on icon "button" at bounding box center [471, 145] width 4 height 4
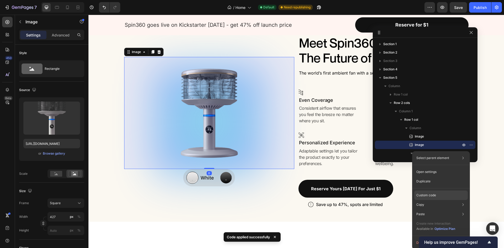
click at [434, 193] on p "Custom code" at bounding box center [426, 195] width 20 height 5
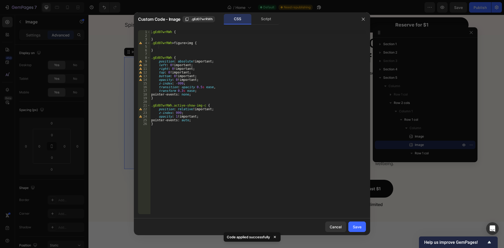
type textarea "transform 0.3s ease;"
drag, startPoint x: 199, startPoint y: 90, endPoint x: 139, endPoint y: 90, distance: 59.6
click at [139, 90] on div "transform 0.3s ease; 1 2 3 4 5 6 7 8 9 10 11 12 13 14 15 16 17 18 19 20 21 22 2…" at bounding box center [252, 122] width 228 height 184
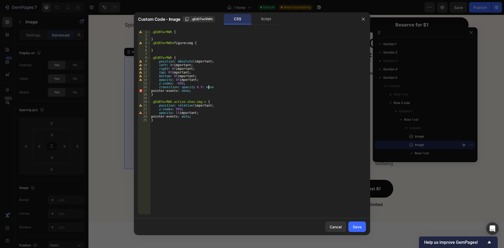
scroll to position [0, 4]
type textarea "transition: opacity 0.5s ease;"
click at [358, 227] on div "Save" at bounding box center [357, 227] width 9 height 6
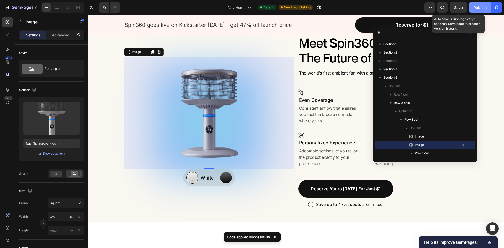
drag, startPoint x: 460, startPoint y: 10, endPoint x: 469, endPoint y: 10, distance: 8.9
click at [460, 10] on div "Save" at bounding box center [458, 8] width 9 height 6
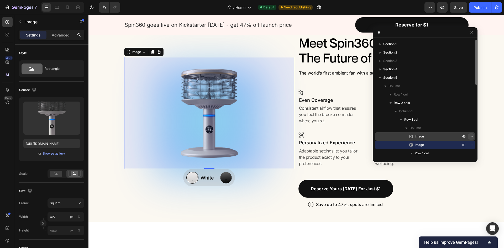
click at [471, 135] on icon "button" at bounding box center [471, 136] width 4 height 4
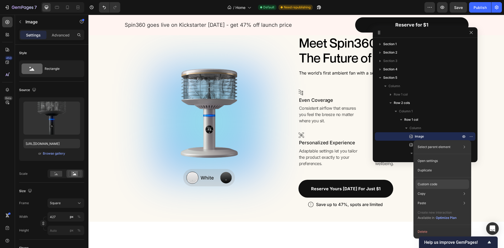
click at [438, 186] on div "Custom code" at bounding box center [443, 184] width 54 height 9
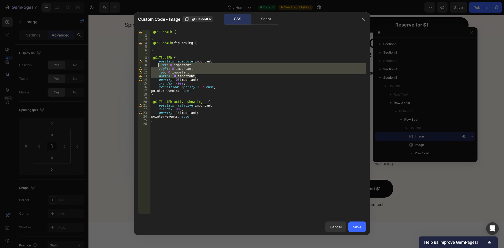
drag, startPoint x: 197, startPoint y: 77, endPoint x: 158, endPoint y: 64, distance: 40.3
click at [158, 64] on div ".gCiTSeo4Fh { } .gCiTSeo4Fh > figure > img { } .gCiTSeo4Fh { position : absolut…" at bounding box center [258, 125] width 216 height 191
click at [215, 78] on div ".gCiTSeo4Fh { } .gCiTSeo4Fh > figure > img { } .gCiTSeo4Fh { position : absolut…" at bounding box center [258, 122] width 216 height 184
type textarea "/*bottom: 0 !important;*/"
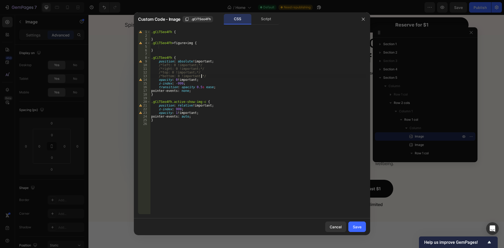
scroll to position [0, 0]
paste textarea "transform: translate(-50%, -50%);"
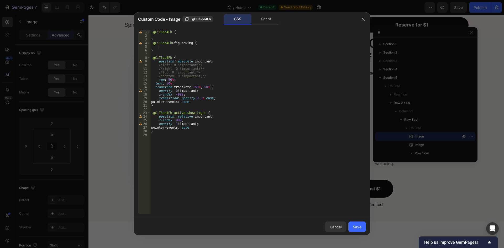
click at [154, 82] on div ".gCiTSeo4Fh { } .gCiTSeo4Fh > figure > img { } .gCiTSeo4Fh { position : absolut…" at bounding box center [258, 125] width 216 height 191
click at [154, 84] on div ".gCiTSeo4Fh { } .gCiTSeo4Fh > figure > img { } .gCiTSeo4Fh { position : absolut…" at bounding box center [258, 125] width 216 height 191
click at [154, 87] on div ".gCiTSeo4Fh { } .gCiTSeo4Fh > figure > img { } .gCiTSeo4Fh { position : absolut…" at bounding box center [258, 125] width 216 height 191
drag, startPoint x: 179, startPoint y: 76, endPoint x: 198, endPoint y: 75, distance: 19.5
click at [198, 75] on div ".gCiTSeo4Fh { } .gCiTSeo4Fh > figure > img { } .gCiTSeo4Fh { position : absolut…" at bounding box center [258, 125] width 216 height 191
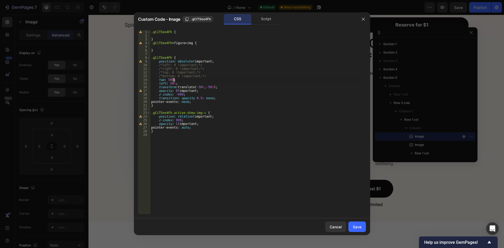
click at [174, 80] on div ".gCiTSeo4Fh { } .gCiTSeo4Fh > figure > img { } .gCiTSeo4Fh { position : absolut…" at bounding box center [258, 125] width 216 height 191
paste textarea "!important"
click at [172, 81] on div ".gCiTSeo4Fh { } .gCiTSeo4Fh > figure > img { } .gCiTSeo4Fh { position : absolut…" at bounding box center [258, 125] width 216 height 191
click at [174, 84] on div ".gCiTSeo4Fh { } .gCiTSeo4Fh > figure > img { } .gCiTSeo4Fh { position : absolut…" at bounding box center [258, 125] width 216 height 191
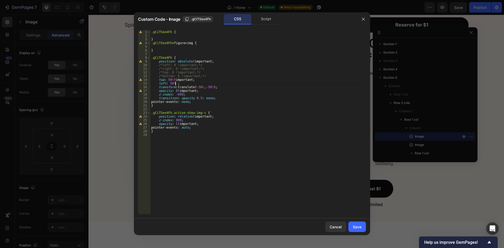
paste textarea "!important;"
click at [213, 87] on div ".gCiTSeo4Fh { } .gCiTSeo4Fh > figure > img { } .gCiTSeo4Fh { position : absolut…" at bounding box center [258, 125] width 216 height 191
paste textarea "!important;"
click at [237, 86] on div ".gCiTSeo4Fh { } .gCiTSeo4Fh > figure > img { } .gCiTSeo4Fh { position : absolut…" at bounding box center [258, 125] width 216 height 191
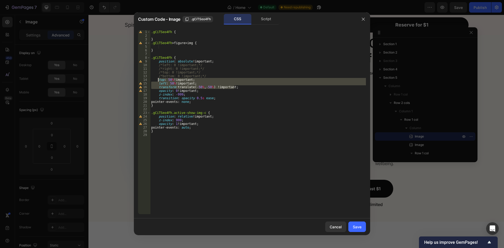
drag, startPoint x: 239, startPoint y: 87, endPoint x: 159, endPoint y: 80, distance: 80.4
click at [159, 80] on div ".gCiTSeo4Fh { } .gCiTSeo4Fh > figure > img { } .gCiTSeo4Fh { position : absolut…" at bounding box center [258, 125] width 216 height 191
type textarea "top: 50% !important; left: 50% !important;"
click at [359, 228] on div "Save" at bounding box center [357, 227] width 9 height 6
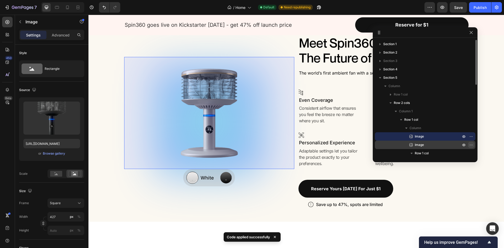
click at [471, 146] on icon "button" at bounding box center [471, 145] width 4 height 4
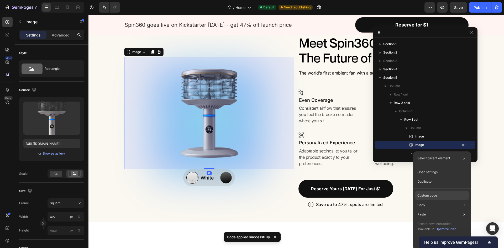
click at [435, 196] on p "Custom code" at bounding box center [427, 195] width 20 height 5
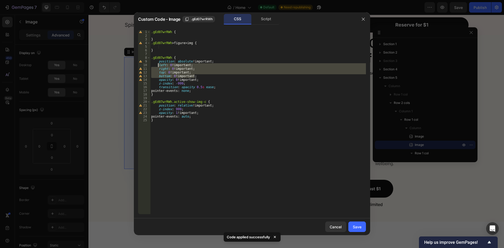
drag, startPoint x: 196, startPoint y: 75, endPoint x: 158, endPoint y: 65, distance: 39.5
click at [158, 65] on div ".gEd07wrRWh { } .gEd07wrRWh > figure > img { } .gEd07wrRWh { position : absolut…" at bounding box center [258, 125] width 216 height 191
click at [209, 76] on div ".gEd07wrRWh { } .gEd07wrRWh > figure > img { } .gEd07wrRWh { position : absolut…" at bounding box center [258, 122] width 216 height 184
type textarea "/*bottom: 0 !important;*/"
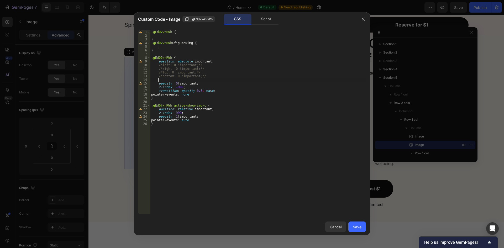
scroll to position [0, 0]
paste textarea "transform: translate(-50%, -50%) !important;"
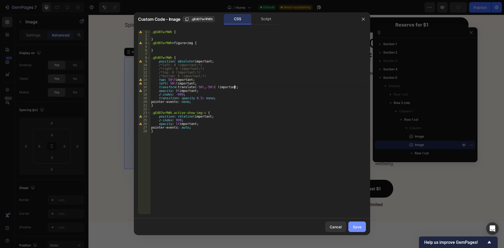
type textarea "transform: translate(-50%, -50%) !important;"
drag, startPoint x: 358, startPoint y: 227, endPoint x: 270, endPoint y: 210, distance: 89.5
click at [358, 227] on div "Save" at bounding box center [357, 227] width 9 height 6
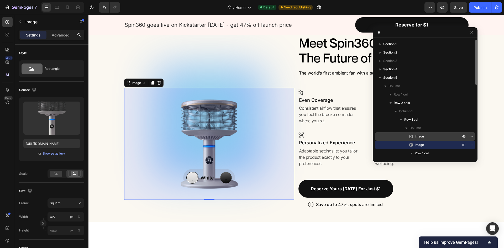
click at [429, 136] on p "Image" at bounding box center [431, 136] width 47 height 5
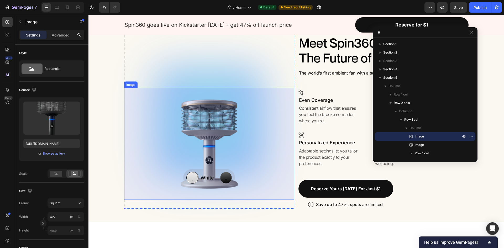
click at [224, 125] on img at bounding box center [209, 144] width 112 height 112
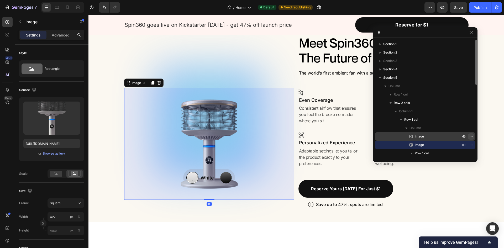
click at [470, 134] on icon "button" at bounding box center [471, 136] width 4 height 4
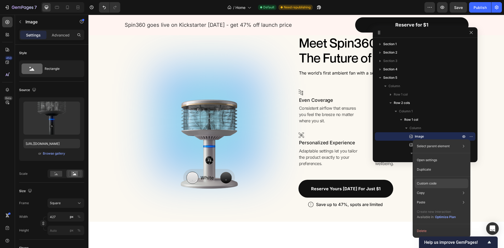
click at [438, 185] on div "Custom code" at bounding box center [442, 183] width 54 height 9
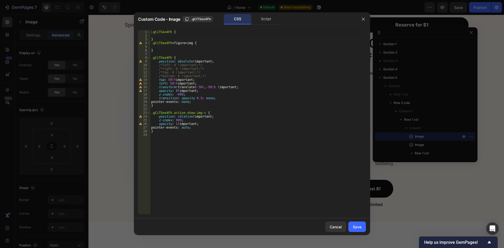
click at [170, 82] on div ".gCiTSeo4Fh { } .gCiTSeo4Fh > figure > img { } .gCiTSeo4Fh { position : absolut…" at bounding box center [258, 125] width 216 height 191
click at [169, 81] on div ".gCiTSeo4Fh { } .gCiTSeo4Fh > figure > img { } .gCiTSeo4Fh { position : absolut…" at bounding box center [258, 125] width 216 height 191
click at [195, 81] on div ".gCiTSeo4Fh { } .gCiTSeo4Fh > figure > img { } .gCiTSeo4Fh { position : absolut…" at bounding box center [258, 125] width 216 height 191
click at [198, 88] on div ".gCiTSeo4Fh { } .gCiTSeo4Fh > figure > img { } .gCiTSeo4Fh { position : absolut…" at bounding box center [258, 125] width 216 height 191
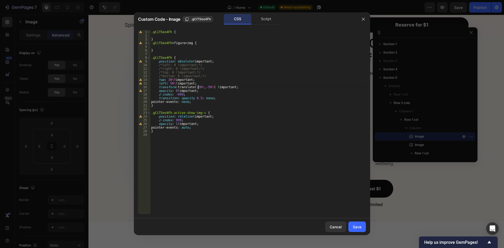
scroll to position [0, 4]
type textarea "transform: translate(-30%, -50%) !important;"
drag, startPoint x: 359, startPoint y: 229, endPoint x: 271, endPoint y: 215, distance: 89.9
click at [359, 229] on div "Save" at bounding box center [357, 227] width 9 height 6
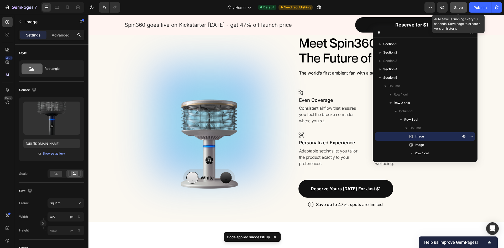
click at [463, 9] on span "Save" at bounding box center [458, 7] width 9 height 4
click at [463, 8] on span "Save" at bounding box center [458, 7] width 9 height 4
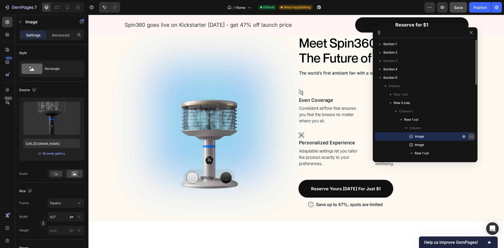
click at [471, 137] on icon "button" at bounding box center [471, 136] width 1 height 1
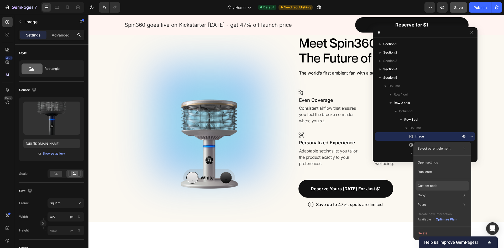
click at [447, 185] on div "Custom code" at bounding box center [443, 185] width 54 height 9
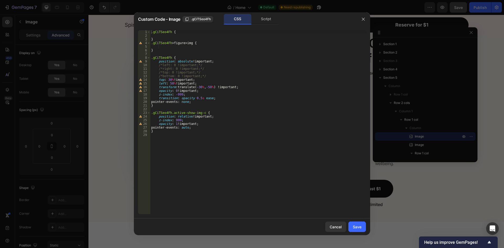
click at [198, 88] on div ".gCiTSeo4Fh { } .gCiTSeo4Fh > figure > img { } .gCiTSeo4Fh { position : absolut…" at bounding box center [258, 125] width 216 height 191
click at [208, 88] on div ".gCiTSeo4Fh { } .gCiTSeo4Fh > figure > img { } .gCiTSeo4Fh { position : absolut…" at bounding box center [258, 125] width 216 height 191
click at [171, 84] on div ".gCiTSeo4Fh { } .gCiTSeo4Fh > figure > img { } .gCiTSeo4Fh { position : absolut…" at bounding box center [258, 125] width 216 height 191
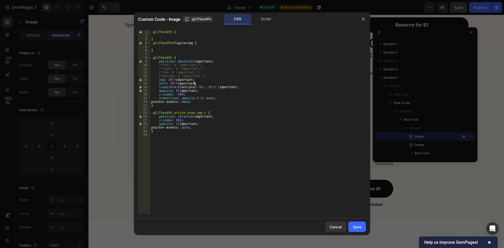
click at [204, 82] on div ".gCiTSeo4Fh { } .gCiTSeo4Fh > figure > img { } .gCiTSeo4Fh { position : absolut…" at bounding box center [258, 125] width 216 height 191
click at [250, 90] on div ".gCiTSeo4Fh { } .gCiTSeo4Fh > figure > img { } .gCiTSeo4Fh { position : absolut…" at bounding box center [258, 125] width 216 height 191
click at [249, 87] on div ".gCiTSeo4Fh { } .gCiTSeo4Fh > figure > img { } .gCiTSeo4Fh { position : absolut…" at bounding box center [258, 125] width 216 height 191
type textarea "transform: translate(-30%, -30%) !important;"
click at [358, 228] on div "Save" at bounding box center [357, 227] width 9 height 6
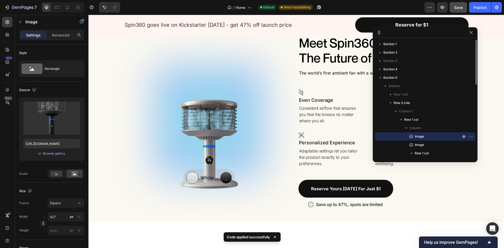
drag, startPoint x: 470, startPoint y: 136, endPoint x: 468, endPoint y: 139, distance: 3.6
click at [469, 137] on button "button" at bounding box center [471, 136] width 6 height 6
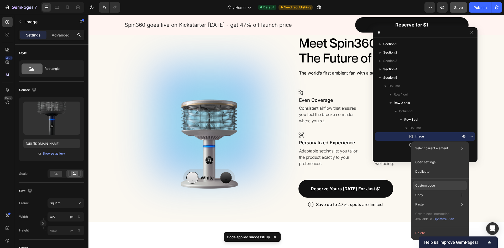
click at [434, 185] on p "Custom code" at bounding box center [425, 185] width 20 height 5
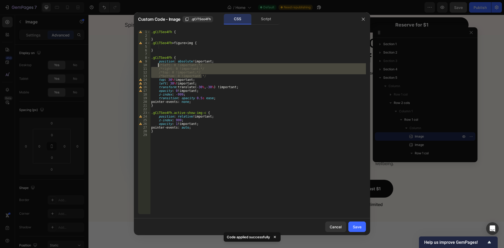
drag, startPoint x: 204, startPoint y: 76, endPoint x: 158, endPoint y: 66, distance: 47.2
click at [158, 66] on div ".gCiTSeo4Fh { } .gCiTSeo4Fh > figure > img { } .gCiTSeo4Fh { position : absolut…" at bounding box center [258, 125] width 216 height 191
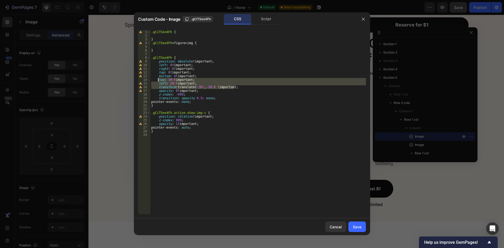
drag, startPoint x: 239, startPoint y: 87, endPoint x: 155, endPoint y: 78, distance: 84.1
click at [157, 79] on div ".gCiTSeo4Fh { } .gCiTSeo4Fh > figure > img { } .gCiTSeo4Fh { position : absolut…" at bounding box center [258, 125] width 216 height 191
type textarea "/*top: 30% !important;*/ /*left: 30% !important;*/"
click at [353, 225] on div "Save" at bounding box center [357, 227] width 9 height 6
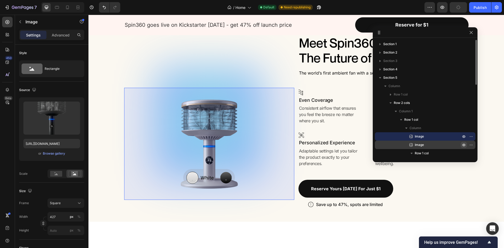
drag, startPoint x: 447, startPoint y: 143, endPoint x: 462, endPoint y: 143, distance: 15.2
click at [447, 143] on p "Image" at bounding box center [431, 144] width 47 height 5
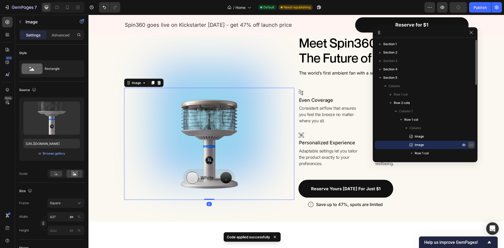
click at [471, 145] on icon "button" at bounding box center [471, 145] width 1 height 1
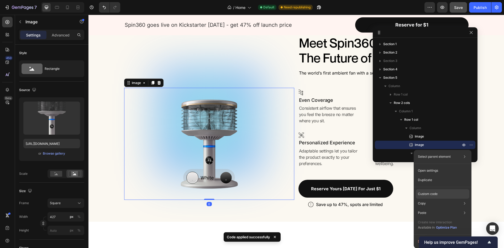
click at [427, 195] on p "Custom code" at bounding box center [428, 194] width 20 height 5
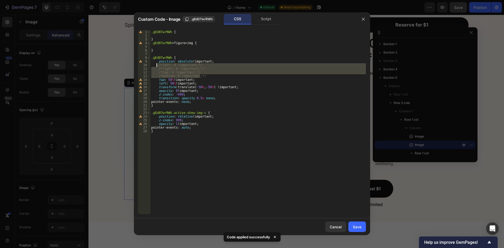
drag, startPoint x: 200, startPoint y: 75, endPoint x: 156, endPoint y: 66, distance: 45.0
click at [156, 66] on div ".gEd07wrRWh { } .gEd07wrRWh > figure > img { } .gEd07wrRWh { position : absolut…" at bounding box center [258, 125] width 216 height 191
drag, startPoint x: 202, startPoint y: 75, endPoint x: 157, endPoint y: 65, distance: 46.0
click at [157, 65] on div ".gEd07wrRWh { } .gEd07wrRWh > figure > img { } .gEd07wrRWh { position : absolut…" at bounding box center [258, 125] width 216 height 191
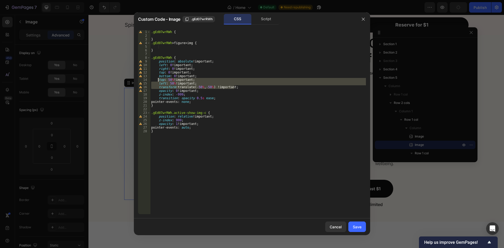
drag, startPoint x: 238, startPoint y: 87, endPoint x: 156, endPoint y: 80, distance: 81.7
click at [158, 80] on div ".gEd07wrRWh { } .gEd07wrRWh > figure > img { } .gEd07wrRWh { position : absolut…" at bounding box center [258, 125] width 216 height 191
type textarea "/*top: 50% !important;*/ /*left: 50% !important;*/"
drag, startPoint x: 363, startPoint y: 230, endPoint x: 274, endPoint y: 214, distance: 90.2
click at [363, 230] on button "Save" at bounding box center [357, 227] width 18 height 11
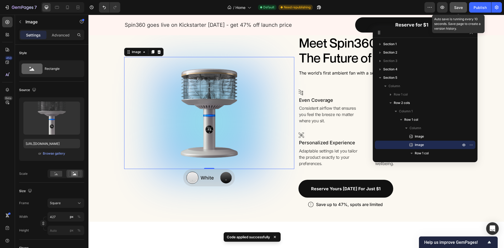
click at [458, 10] on div "Save" at bounding box center [458, 8] width 9 height 6
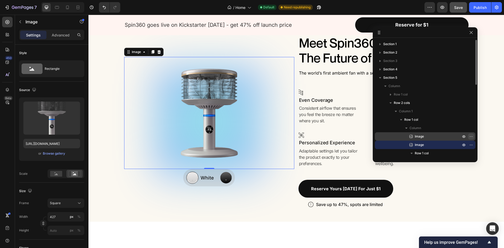
click at [472, 136] on icon "button" at bounding box center [471, 136] width 4 height 4
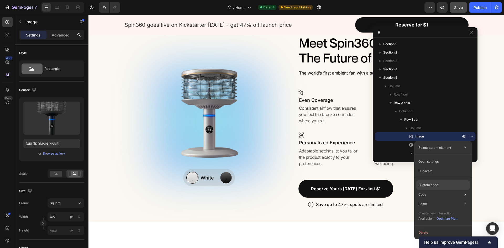
click at [446, 187] on div "Custom code" at bounding box center [443, 184] width 54 height 9
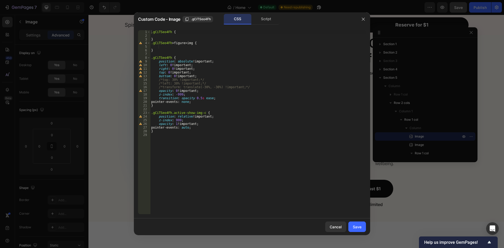
click at [208, 99] on div ".gCiTSeo4Fh { } .gCiTSeo4Fh > figure > img { } .gCiTSeo4Fh { position : absolut…" at bounding box center [258, 125] width 216 height 191
drag, startPoint x: 182, startPoint y: 99, endPoint x: 208, endPoint y: 98, distance: 26.0
click at [208, 98] on div ".gCiTSeo4Fh { } .gCiTSeo4Fh > figure > img { } .gCiTSeo4Fh { position : absolut…" at bounding box center [258, 125] width 216 height 191
click at [207, 98] on div ".gCiTSeo4Fh { } .gCiTSeo4Fh > figure > img { } .gCiTSeo4Fh { position : absolut…" at bounding box center [258, 122] width 216 height 184
click at [208, 98] on div ".gCiTSeo4Fh { } .gCiTSeo4Fh > figure > img { } .gCiTSeo4Fh { position : absolut…" at bounding box center [258, 125] width 216 height 191
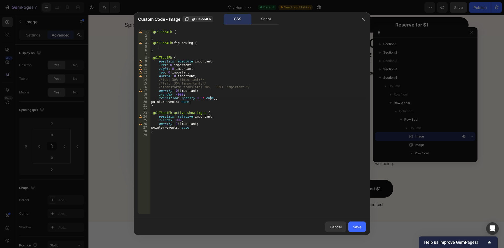
scroll to position [0, 5]
paste textarea "opacity 0.5s ease"
click at [221, 99] on div ".gCiTSeo4Fh { } .gCiTSeo4Fh > figure > img { } .gCiTSeo4Fh { position : absolut…" at bounding box center [258, 125] width 216 height 191
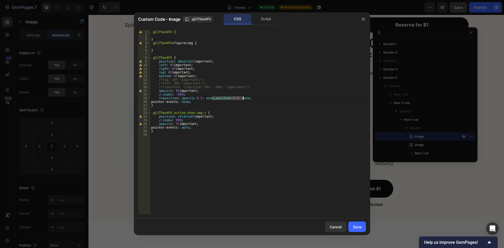
drag, startPoint x: 211, startPoint y: 99, endPoint x: 242, endPoint y: 98, distance: 30.8
click at [243, 98] on div ".gCiTSeo4Fh { } .gCiTSeo4Fh > figure > img { } .gCiTSeo4Fh { position : absolut…" at bounding box center [258, 125] width 216 height 191
type textarea "transition: opacity 0.5s ease, position 0.5s ease;"
click at [363, 229] on button "Save" at bounding box center [357, 227] width 18 height 11
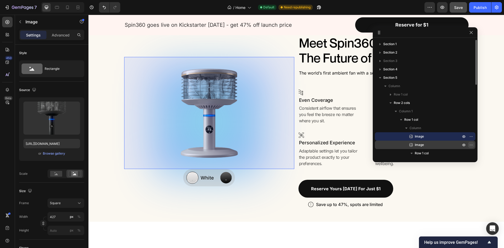
click at [471, 144] on icon "button" at bounding box center [471, 145] width 4 height 4
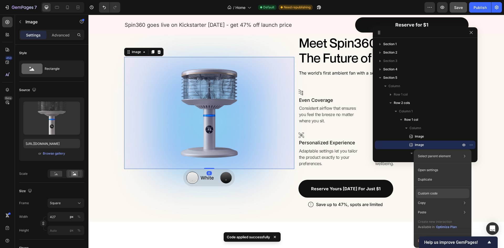
click at [435, 195] on p "Custom code" at bounding box center [428, 193] width 20 height 5
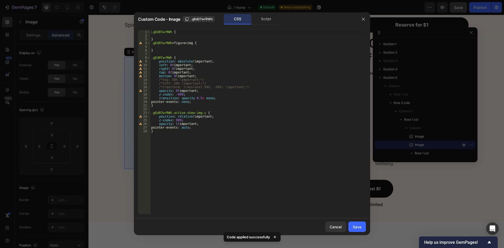
click at [208, 97] on div ".gEd07wrRWh { } .gEd07wrRWh > figure > img { } .gEd07wrRWh { position : absolut…" at bounding box center [258, 125] width 216 height 191
paste textarea "position 0.5s ease"
click at [208, 99] on div ".gEd07wrRWh { } .gEd07wrRWh > figure > img { } .gEd07wrRWh { position : absolut…" at bounding box center [258, 125] width 216 height 191
type textarea "transition: opacity 0.5s ease, position 0.5s ease;"
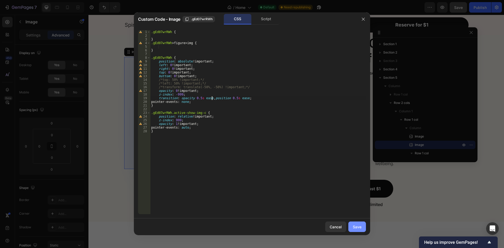
click at [359, 226] on div "Save" at bounding box center [357, 227] width 9 height 6
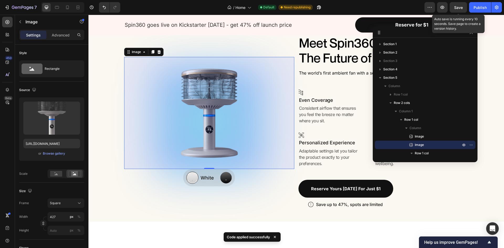
drag, startPoint x: 456, startPoint y: 7, endPoint x: 456, endPoint y: 13, distance: 6.1
click at [456, 7] on span "Save" at bounding box center [458, 7] width 9 height 4
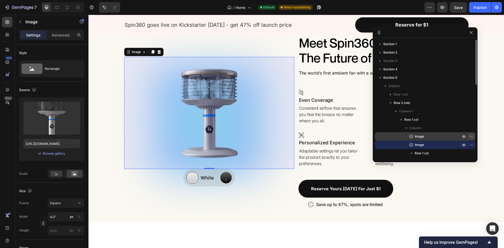
click at [471, 134] on button "button" at bounding box center [471, 136] width 6 height 6
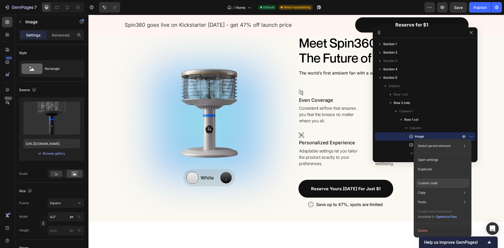
click at [436, 184] on p "Custom code" at bounding box center [428, 183] width 20 height 5
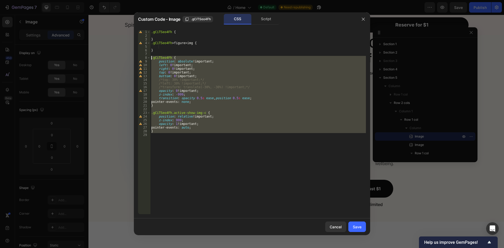
drag, startPoint x: 154, startPoint y: 133, endPoint x: 145, endPoint y: 56, distance: 77.4
click at [145, 56] on div "1 2 3 4 5 6 7 8 9 10 11 12 13 14 15 16 17 18 19 20 21 22 23 24 25 26 27 28 29 .…" at bounding box center [252, 122] width 228 height 184
type textarea ".gCiTSeo4Fh { position: absolute !important;"
click at [356, 230] on button "Save" at bounding box center [357, 227] width 18 height 11
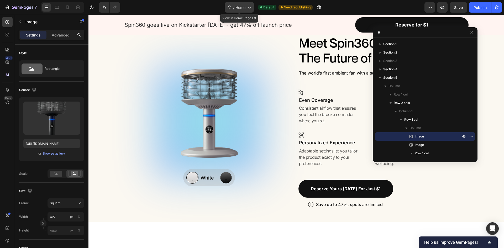
click at [248, 7] on icon at bounding box center [248, 7] width 5 height 5
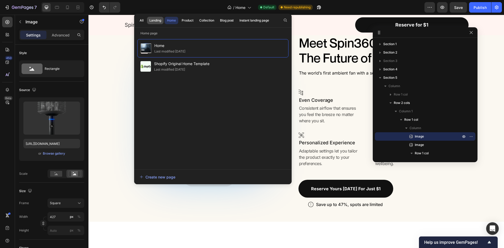
click at [156, 21] on div "Landing" at bounding box center [155, 20] width 12 height 5
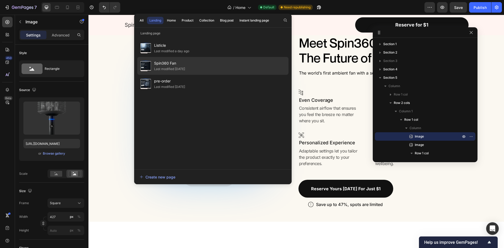
click at [168, 64] on span "Spin360 Fan" at bounding box center [169, 63] width 31 height 6
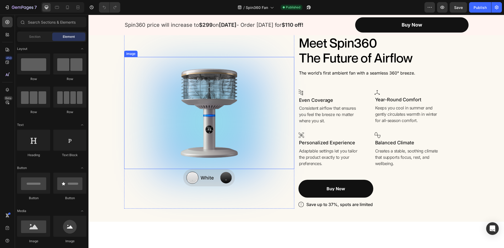
scroll to position [267, 0]
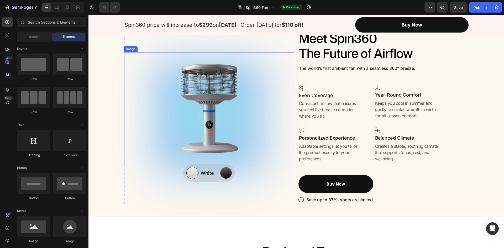
click at [217, 92] on img at bounding box center [209, 108] width 112 height 112
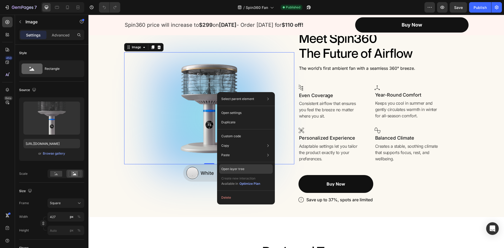
click at [252, 169] on div "Open layer tree" at bounding box center [246, 168] width 54 height 9
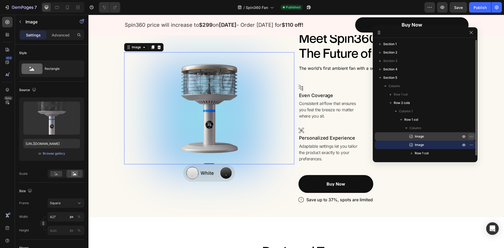
click at [473, 134] on icon "button" at bounding box center [471, 136] width 4 height 4
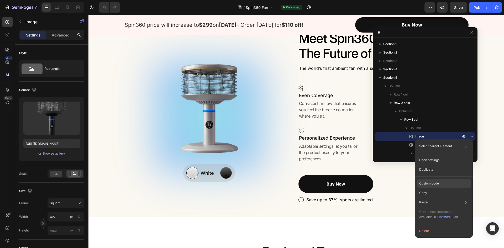
click at [438, 187] on div "Custom code" at bounding box center [444, 183] width 54 height 9
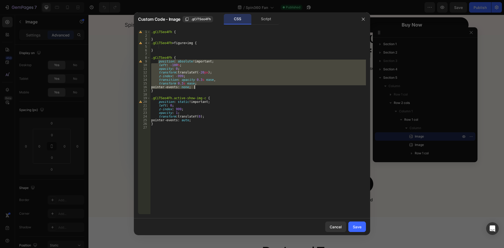
drag, startPoint x: 158, startPoint y: 62, endPoint x: 195, endPoint y: 88, distance: 44.9
click at [195, 88] on div ".gCiTSeo4Fh { } .gCiTSeo4Fh > figure > img { } .gCiTSeo4Fh { position : absolut…" at bounding box center [258, 125] width 216 height 191
type textarea "transform 0.3s ease; pointer-events: none;"
paste textarea
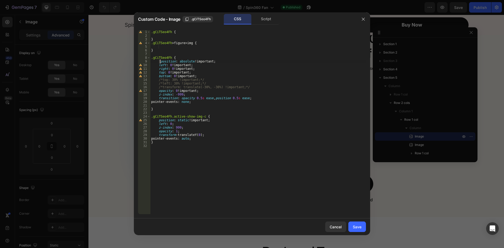
click at [160, 63] on div ".gCiTSeo4Fh { } .gCiTSeo4Fh > figure > img { } .gCiTSeo4Fh { position : absolut…" at bounding box center [258, 125] width 216 height 191
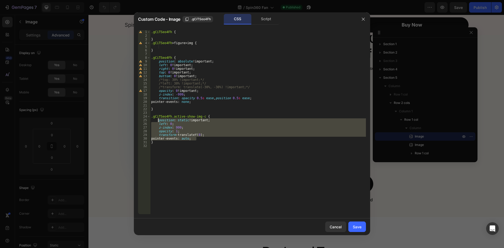
drag, startPoint x: 196, startPoint y: 139, endPoint x: 159, endPoint y: 121, distance: 41.3
click at [159, 121] on div ".gCiTSeo4Fh { } .gCiTSeo4Fh > figure > img { } .gCiTSeo4Fh { position : absolut…" at bounding box center [258, 125] width 216 height 191
paste textarea "inter-events: auto;"
type textarea "pointer-events: auto;"
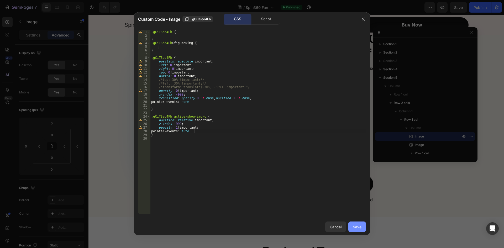
drag, startPoint x: 355, startPoint y: 227, endPoint x: 323, endPoint y: 188, distance: 50.3
click at [355, 227] on div "Save" at bounding box center [357, 227] width 9 height 6
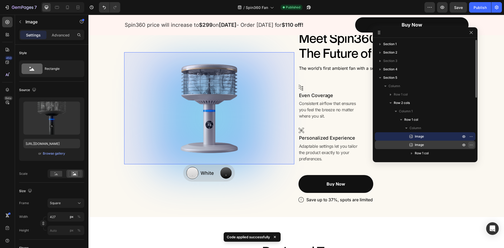
click at [471, 145] on icon "button" at bounding box center [471, 145] width 1 height 1
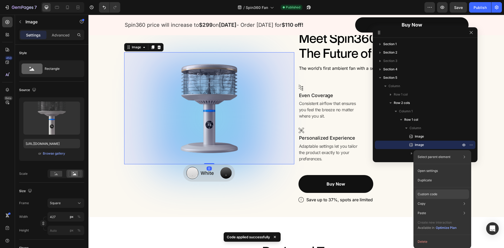
click at [435, 194] on p "Custom code" at bounding box center [428, 194] width 20 height 5
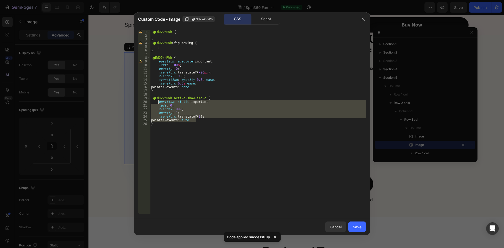
drag, startPoint x: 193, startPoint y: 120, endPoint x: 158, endPoint y: 103, distance: 40.0
click at [158, 103] on div ".gEd07wrRWh { } .gEd07wrRWh > figure > img { } .gEd07wrRWh { position : absolut…" at bounding box center [258, 125] width 216 height 191
paste textarea "inter-events: auto;"
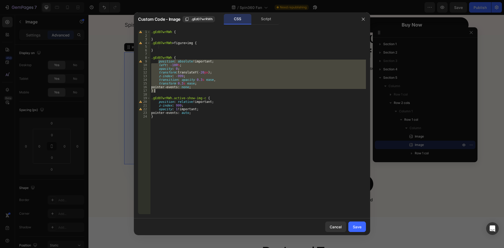
drag, startPoint x: 158, startPoint y: 62, endPoint x: 194, endPoint y: 89, distance: 45.5
click at [194, 89] on div ".gEd07wrRWh { } .gEd07wrRWh > figure > img { } .gEd07wrRWh { position : absolut…" at bounding box center [258, 125] width 216 height 191
click at [198, 88] on div ".gEd07wrRWh { } .gEd07wrRWh > figure > img { } .gEd07wrRWh { position : absolut…" at bounding box center [258, 122] width 216 height 184
drag, startPoint x: 197, startPoint y: 88, endPoint x: 158, endPoint y: 63, distance: 45.6
click at [158, 63] on div ".gEd07wrRWh { } .gEd07wrRWh > figure > img { } .gEd07wrRWh { position : absolut…" at bounding box center [258, 125] width 216 height 191
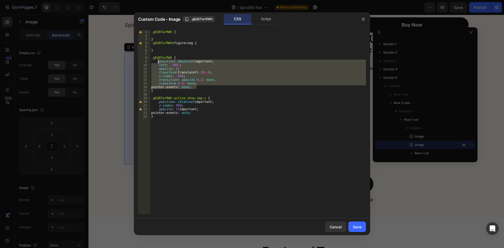
type textarea "position: absolute !important; left: -100%;"
paste textarea
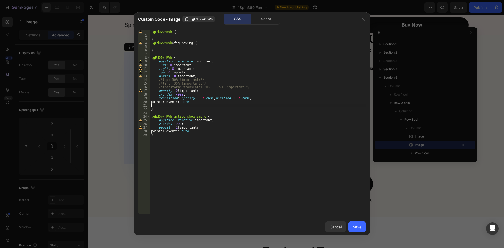
type textarea "pointer-events: none;"
drag, startPoint x: 361, startPoint y: 227, endPoint x: 272, endPoint y: 213, distance: 89.9
click at [361, 227] on div "Save" at bounding box center [357, 227] width 9 height 6
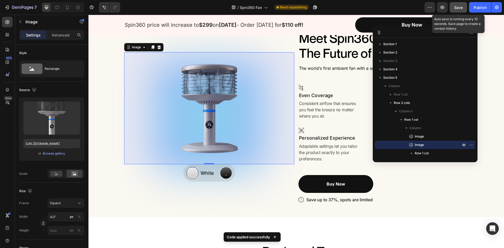
click at [456, 10] on div "Save" at bounding box center [458, 8] width 9 height 6
click at [459, 7] on span "Save" at bounding box center [458, 7] width 9 height 4
click at [442, 7] on icon "button" at bounding box center [443, 8] width 2 height 2
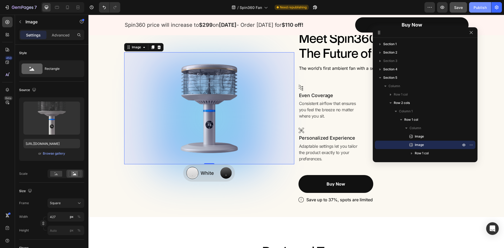
click at [480, 10] on button "Publish" at bounding box center [480, 7] width 22 height 11
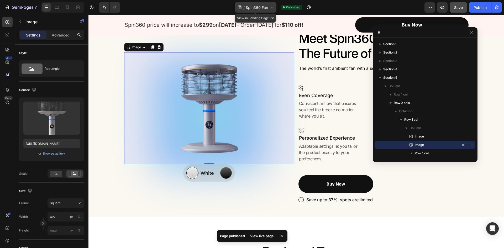
click at [266, 7] on span "Spin360 Fan" at bounding box center [257, 8] width 22 height 6
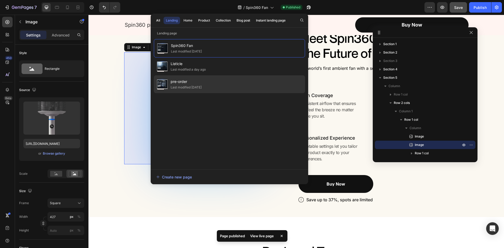
click at [185, 83] on span "pre-order" at bounding box center [186, 81] width 31 height 6
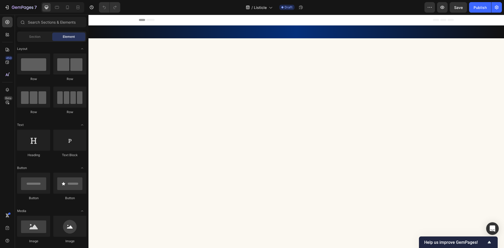
scroll to position [840, 0]
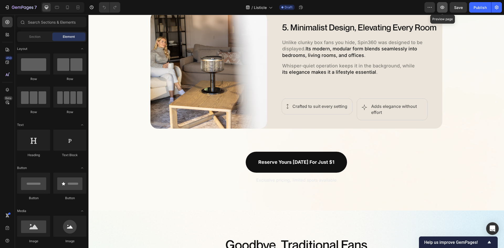
click at [441, 7] on icon "button" at bounding box center [442, 7] width 5 height 5
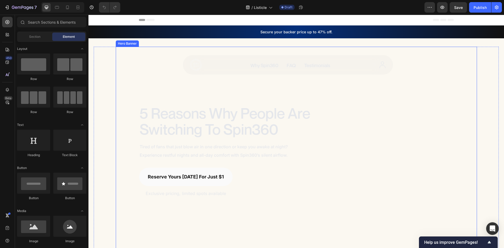
scroll to position [53, 0]
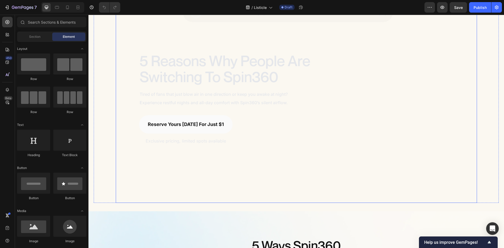
click at [391, 111] on div "Surround Yourself in 360° Comfort Heading" at bounding box center [407, 98] width 106 height 93
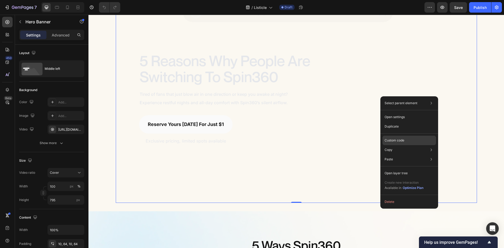
click at [406, 141] on div "Custom code" at bounding box center [409, 140] width 54 height 9
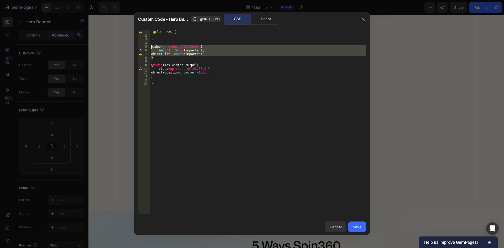
drag, startPoint x: 154, startPoint y: 57, endPoint x: 146, endPoint y: 46, distance: 13.1
click at [146, 46] on div "} 1 2 3 4 5 6 7 8 9 10 11 12 13 14 15 .gClQLC86dS { } video #gp-video-gClQLC86d…" at bounding box center [252, 122] width 228 height 184
paste textarea "}"
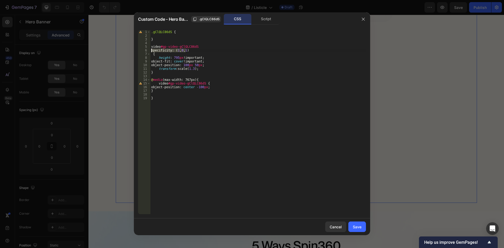
drag, startPoint x: 188, startPoint y: 50, endPoint x: 141, endPoint y: 50, distance: 46.5
click at [141, 50] on div "} 1 2 3 4 5 6 7 8 9 10 11 12 13 14 15 16 17 18 19 .gClQLC86dS { } video #gp-vid…" at bounding box center [252, 122] width 228 height 184
type textarea "Specificity: (1,0,1)"
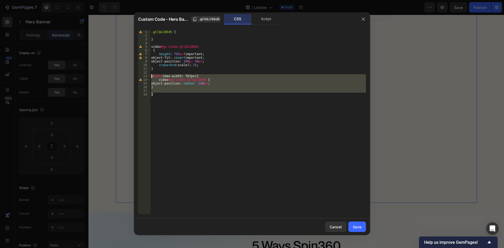
drag, startPoint x: 153, startPoint y: 97, endPoint x: 144, endPoint y: 76, distance: 23.0
click at [144, 76] on div "video#gp-video-gClQLC86dS 1 2 3 4 5 6 7 8 9 10 11 12 13 14 15 16 17 18 .gClQLC8…" at bounding box center [252, 122] width 228 height 184
type textarea "@media (max-width: 767px) { video#gp-video-gClQLC86dS {"
click at [161, 90] on div ".gClQLC86dS { } video #gp-video-gClQLC86dS { height : 795 px !important ; objec…" at bounding box center [258, 122] width 216 height 184
drag, startPoint x: 154, startPoint y: 93, endPoint x: 148, endPoint y: 78, distance: 16.6
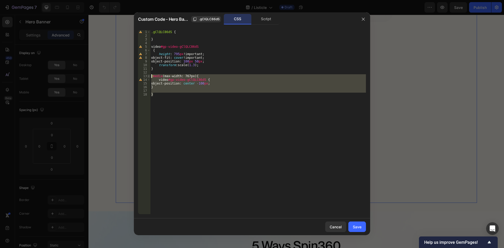
click at [148, 78] on div "1 2 3 4 5 6 7 8 9 10 11 12 13 14 15 16 17 18 .gClQLC86dS { } video #gp-video-gC…" at bounding box center [252, 122] width 228 height 184
click at [174, 84] on div ".gClQLC86dS { } video #gp-video-gClQLC86dS { height : 795 px !important ; objec…" at bounding box center [258, 122] width 216 height 184
drag, startPoint x: 158, startPoint y: 96, endPoint x: 151, endPoint y: 77, distance: 20.1
click at [151, 77] on div ".gClQLC86dS { } video #gp-video-gClQLC86dS { height : 795 px !important ; objec…" at bounding box center [258, 125] width 216 height 191
type textarea "/*@media (max-width: 767px) {*/ /* video#gp-video-gClQLC86dS {*/"
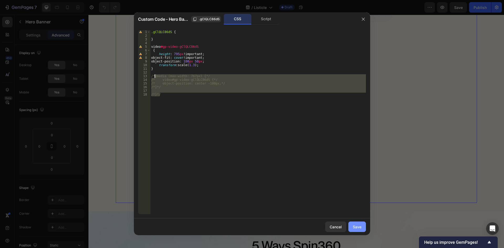
click at [358, 225] on div "Save" at bounding box center [357, 227] width 9 height 6
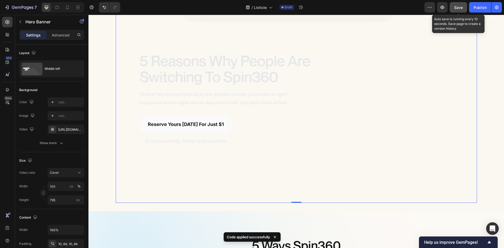
click at [461, 10] on div "Save" at bounding box center [458, 8] width 9 height 6
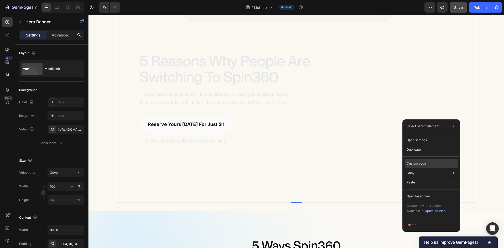
click at [435, 164] on div "Custom code" at bounding box center [432, 163] width 54 height 9
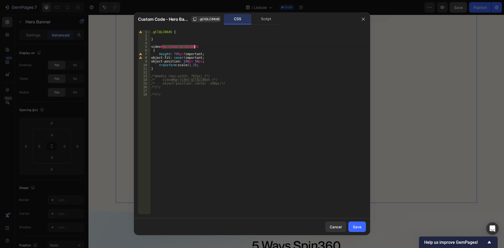
drag, startPoint x: 161, startPoint y: 47, endPoint x: 198, endPoint y: 46, distance: 37.0
click at [198, 46] on div ".gClQLC86dS { } video #gp-video-gClQLC86dS { height : 795 px !important ; objec…" at bounding box center [258, 125] width 216 height 191
click at [170, 68] on div ".gClQLC86dS { } video #gp-video-gClQLC86dS { height : 795 px !important ; objec…" at bounding box center [258, 125] width 216 height 191
drag, startPoint x: 158, startPoint y: 63, endPoint x: 199, endPoint y: 64, distance: 40.4
click at [199, 64] on div ".gClQLC86dS { } video #gp-video-gClQLC86dS { height : 795 px !important ; objec…" at bounding box center [258, 125] width 216 height 191
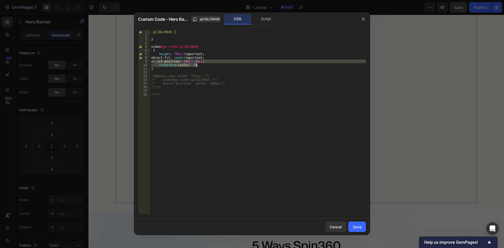
paste textarea ": scale(1.45"
click at [203, 65] on div ".gClQLC86dS { } video #gp-video-gClQLC86dS { height : 795 px !important ; objec…" at bounding box center [258, 122] width 216 height 184
drag, startPoint x: 188, startPoint y: 65, endPoint x: 160, endPoint y: 62, distance: 27.9
click at [160, 62] on div ".gClQLC86dS { } video #gp-video-gClQLC86dS { height : 795 px !important ; objec…" at bounding box center [258, 125] width 216 height 191
paste textarea "transform: scale(1.45"
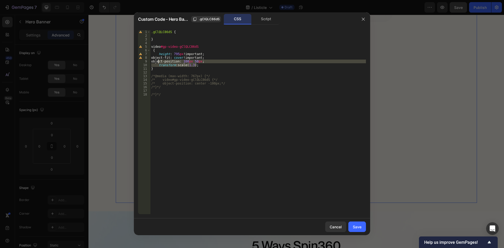
type textarea "transform: scale(1.45);"
click at [359, 225] on div "Save" at bounding box center [357, 227] width 9 height 6
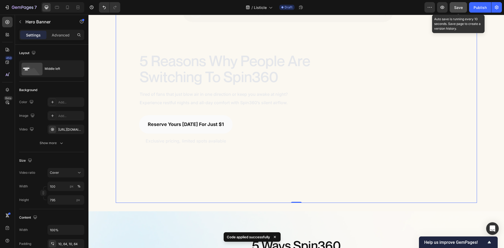
click at [461, 4] on button "Save" at bounding box center [458, 7] width 17 height 11
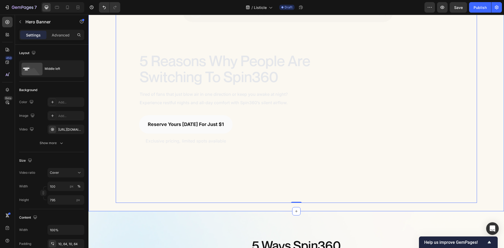
click at [102, 177] on div "5 Reasons Why People Are Switching To Spin360 Heading Tired of fans that just b…" at bounding box center [296, 98] width 405 height 209
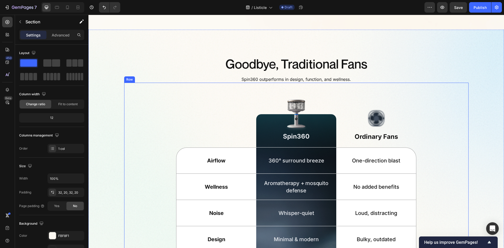
scroll to position [945, 0]
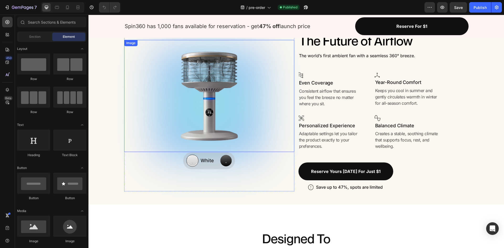
scroll to position [270, 0]
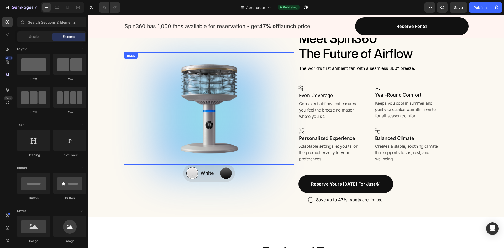
click at [221, 82] on img at bounding box center [209, 109] width 112 height 112
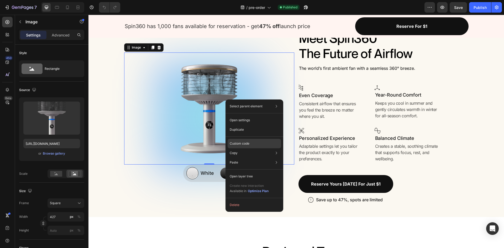
click at [265, 147] on div "Custom code" at bounding box center [255, 143] width 54 height 9
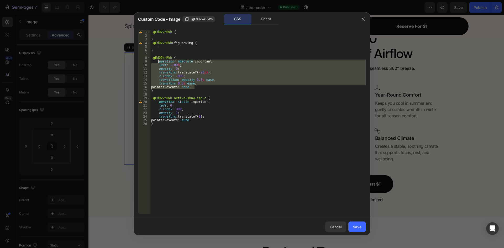
drag, startPoint x: 195, startPoint y: 87, endPoint x: 158, endPoint y: 63, distance: 44.4
click at [158, 63] on div ".gEd07wrRWh { } .gEd07wrRWh > figure > img { } .gEd07wrRWh { position : absolut…" at bounding box center [258, 125] width 216 height 191
type textarea "position: absolute !important; left: -100%;"
paste textarea
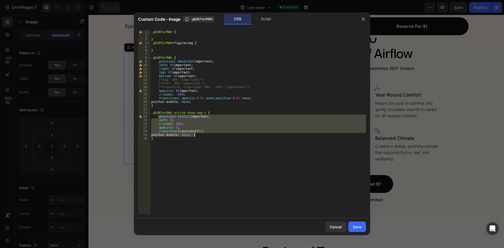
drag, startPoint x: 158, startPoint y: 117, endPoint x: 195, endPoint y: 135, distance: 41.6
click at [195, 135] on div ".gEd07wrRWh { } .gEd07wrRWh > figure > img { } .gEd07wrRWh { position : absolut…" at bounding box center [258, 125] width 216 height 191
paste textarea "pointer-events: auto;"
type textarea "pointer-events: auto;"
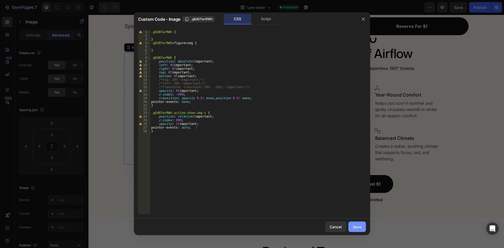
drag, startPoint x: 356, startPoint y: 225, endPoint x: 268, endPoint y: 209, distance: 89.9
click at [356, 225] on div "Save" at bounding box center [357, 227] width 9 height 6
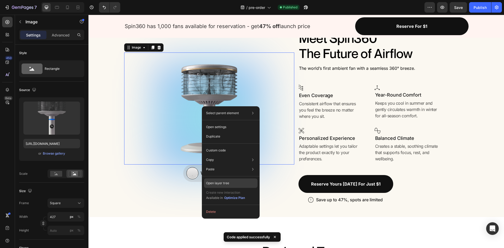
click at [237, 179] on div "Open layer tree" at bounding box center [231, 183] width 54 height 9
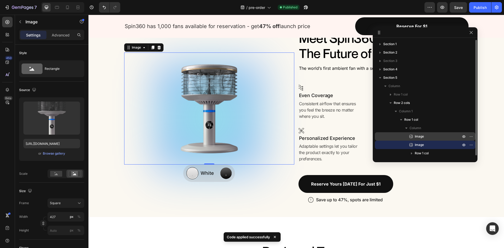
click at [422, 137] on span "Image" at bounding box center [419, 136] width 9 height 5
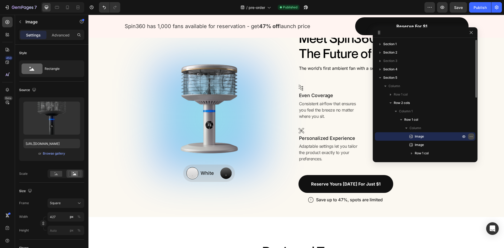
click at [472, 137] on icon "button" at bounding box center [471, 136] width 4 height 4
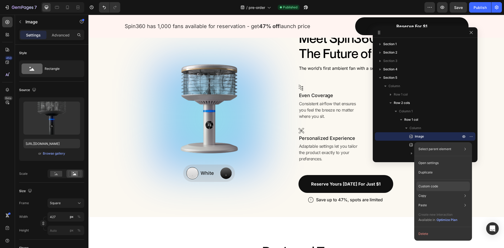
click at [428, 186] on p "Custom code" at bounding box center [428, 186] width 20 height 5
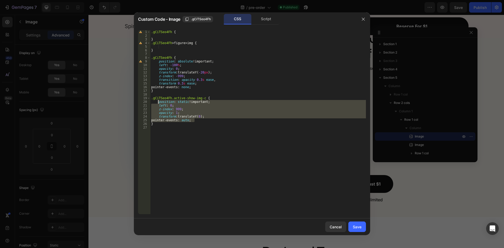
drag, startPoint x: 195, startPoint y: 120, endPoint x: 158, endPoint y: 101, distance: 41.9
click at [158, 101] on div ".gCiTSeo4Fh { } .gCiTSeo4Fh > figure > img { } .gCiTSeo4Fh { position : absolut…" at bounding box center [258, 125] width 216 height 191
paste textarea "inter-events: auto;"
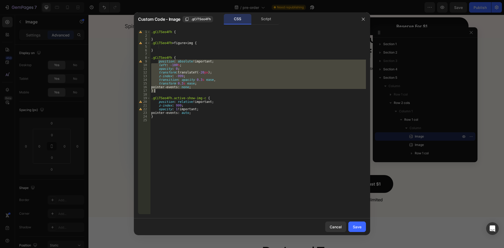
drag, startPoint x: 158, startPoint y: 62, endPoint x: 203, endPoint y: 90, distance: 53.5
click at [203, 90] on div ".gCiTSeo4Fh { } .gCiTSeo4Fh > figure > img { } .gCiTSeo4Fh { position : absolut…" at bounding box center [258, 125] width 216 height 191
click at [201, 89] on div ".gCiTSeo4Fh { } .gCiTSeo4Fh > figure > img { } .gCiTSeo4Fh { position : absolut…" at bounding box center [258, 122] width 216 height 184
drag, startPoint x: 195, startPoint y: 86, endPoint x: 158, endPoint y: 61, distance: 45.3
click at [158, 61] on div ".gCiTSeo4Fh { } .gCiTSeo4Fh > figure > img { } .gCiTSeo4Fh { position : absolut…" at bounding box center [258, 125] width 216 height 191
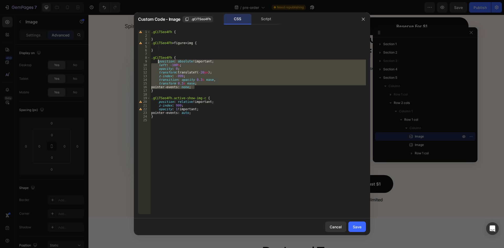
type textarea "position: absolute !important; left: -100%;"
paste textarea
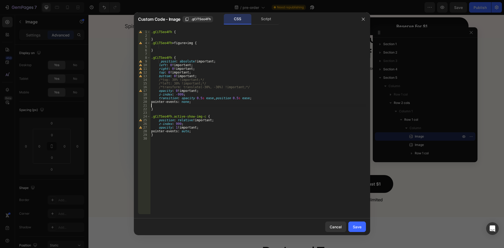
type textarea "pointer-events: none;"
drag, startPoint x: 355, startPoint y: 224, endPoint x: 273, endPoint y: 204, distance: 84.2
click at [355, 224] on button "Save" at bounding box center [357, 227] width 18 height 11
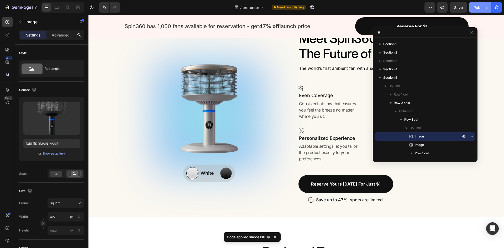
click at [479, 6] on div "Publish" at bounding box center [480, 8] width 13 height 6
click at [460, 6] on span "Save" at bounding box center [458, 7] width 9 height 4
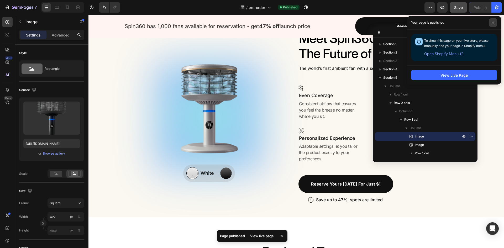
click at [497, 22] on span at bounding box center [493, 22] width 8 height 8
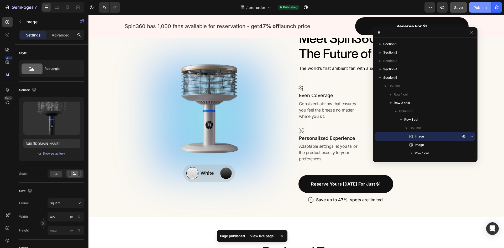
click at [478, 3] on button "Publish" at bounding box center [480, 7] width 22 height 11
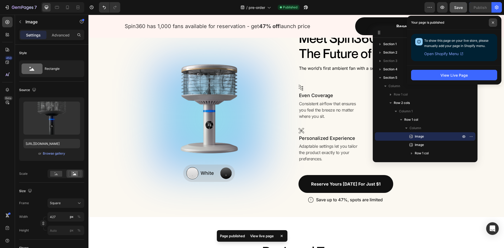
click at [495, 19] on span at bounding box center [493, 22] width 8 height 8
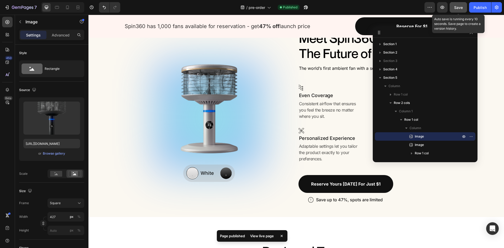
click at [462, 8] on span "Save" at bounding box center [458, 7] width 9 height 4
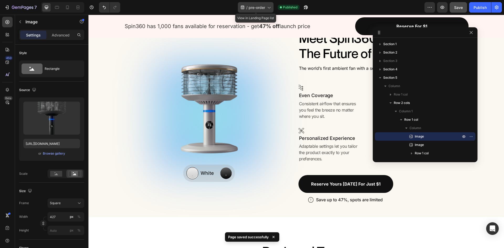
click at [269, 7] on icon at bounding box center [268, 7] width 5 height 5
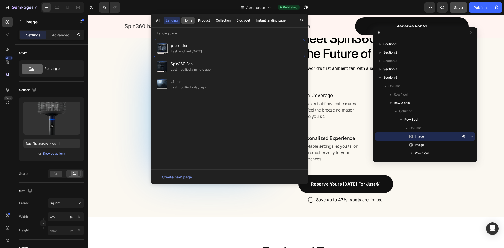
click at [187, 20] on div "Home" at bounding box center [187, 20] width 9 height 5
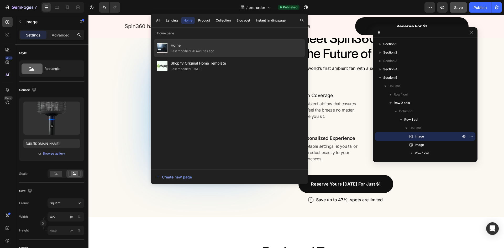
click at [181, 46] on span "Home" at bounding box center [193, 45] width 44 height 6
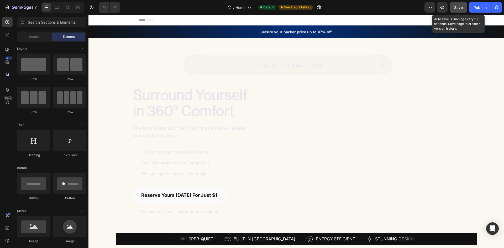
click at [464, 8] on button "Save" at bounding box center [458, 7] width 17 height 11
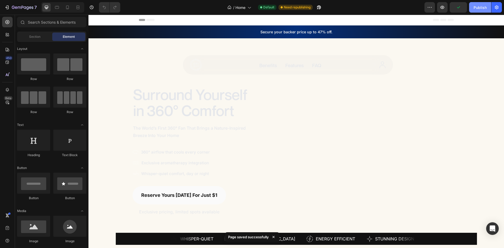
click at [484, 8] on div "Publish" at bounding box center [480, 8] width 13 height 6
